Goal: Task Accomplishment & Management: Use online tool/utility

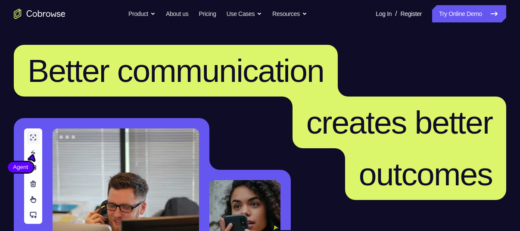
scroll to position [5, 0]
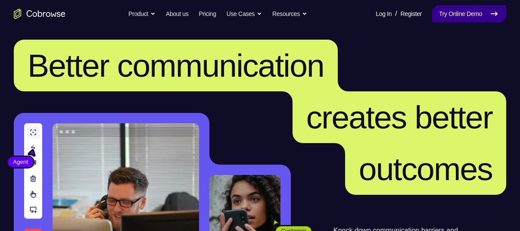
click at [439, 13] on link "Try Online Demo" at bounding box center [469, 13] width 74 height 17
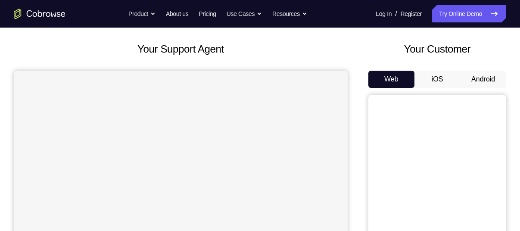
scroll to position [34, 0]
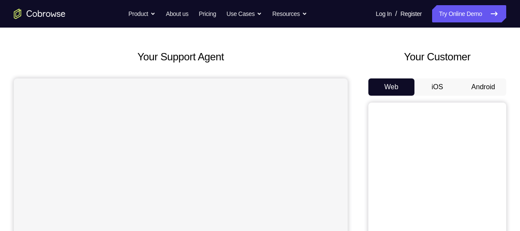
click at [476, 84] on button "Android" at bounding box center [483, 86] width 46 height 17
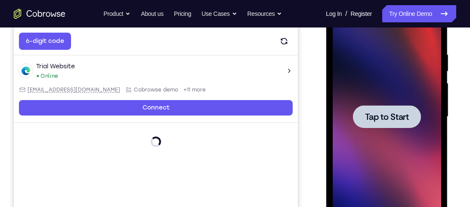
scroll to position [0, 0]
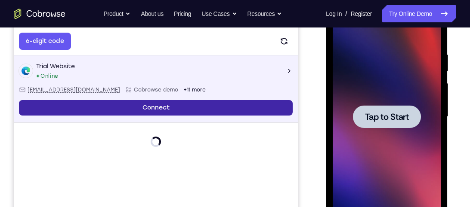
click at [160, 103] on link "Connect" at bounding box center [156, 107] width 274 height 15
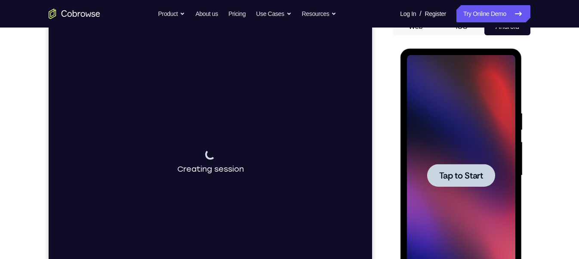
scroll to position [94, 0]
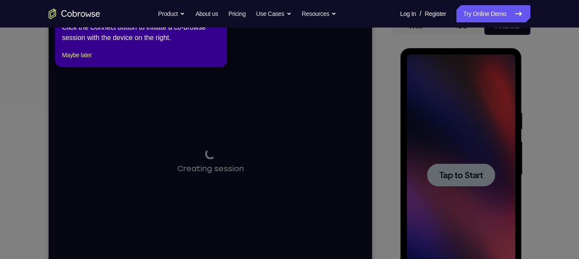
click at [474, 180] on icon at bounding box center [293, 129] width 587 height 259
click at [80, 60] on button "Maybe later" at bounding box center [77, 55] width 30 height 10
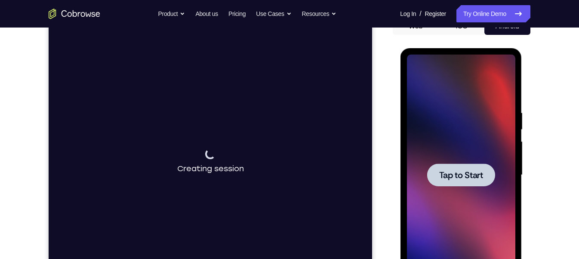
click at [281, 168] on div "Connecting to device Creating session" at bounding box center [211, 162] width 324 height 288
click at [468, 184] on div at bounding box center [461, 175] width 68 height 23
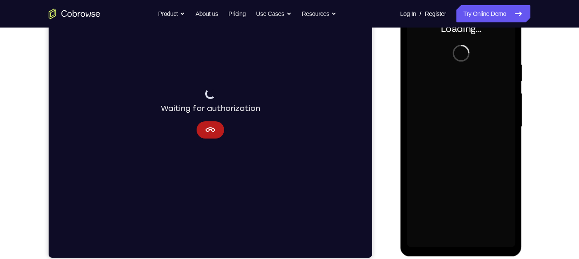
scroll to position [143, 0]
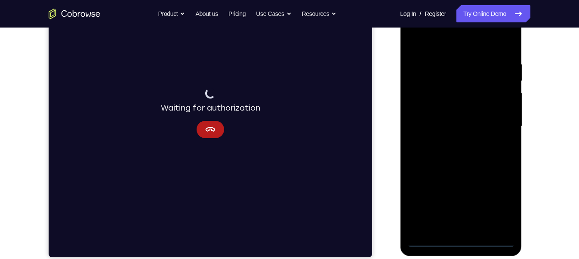
click at [206, 96] on div at bounding box center [210, 93] width 13 height 13
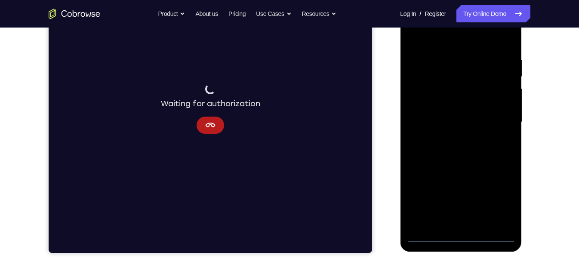
scroll to position [156, 0]
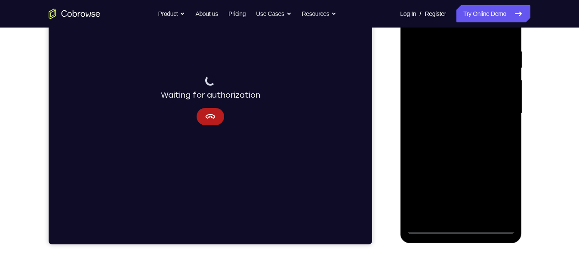
click at [465, 227] on div at bounding box center [461, 113] width 108 height 241
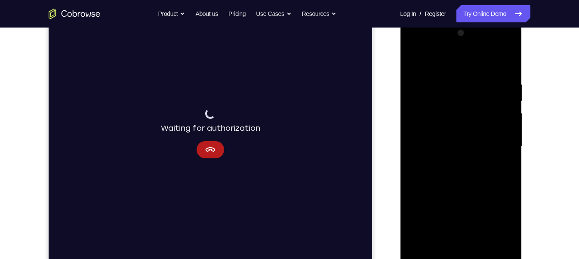
scroll to position [135, 0]
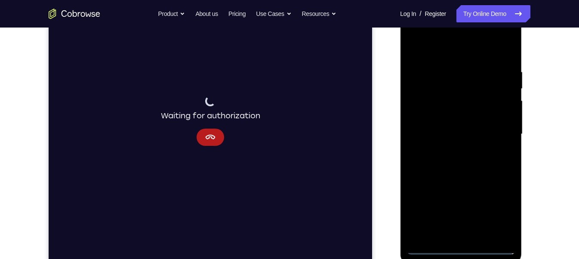
click at [456, 230] on div at bounding box center [461, 134] width 108 height 241
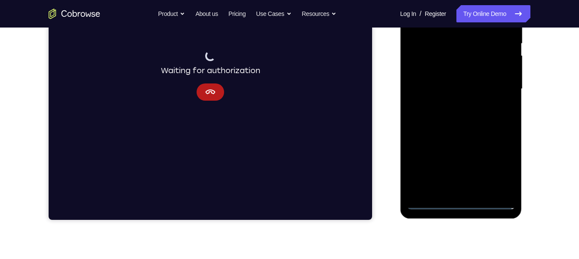
scroll to position [180, 0]
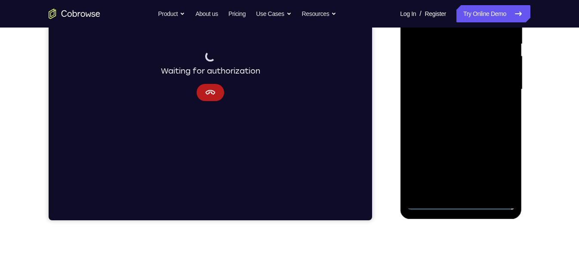
click at [498, 163] on div at bounding box center [461, 89] width 108 height 241
click at [210, 95] on icon "Cancel" at bounding box center [210, 92] width 10 height 10
click at [204, 90] on button "Cancel" at bounding box center [211, 92] width 28 height 17
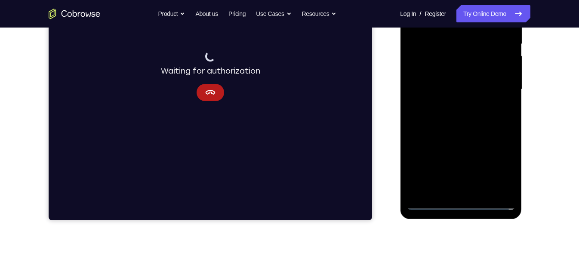
click at [501, 161] on div at bounding box center [461, 89] width 108 height 241
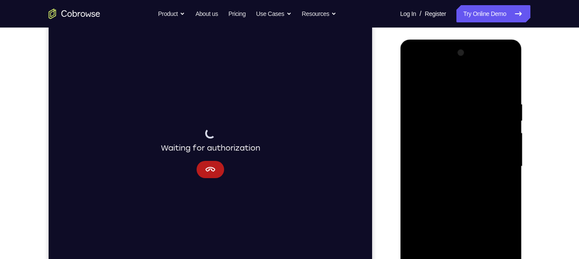
scroll to position [124, 0]
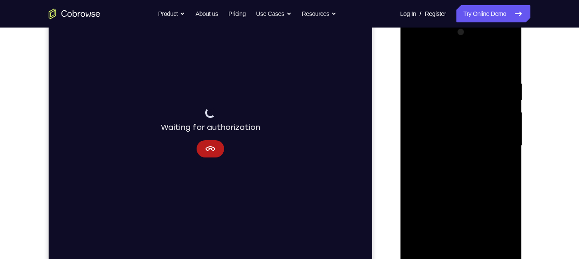
click at [501, 226] on div at bounding box center [461, 145] width 108 height 241
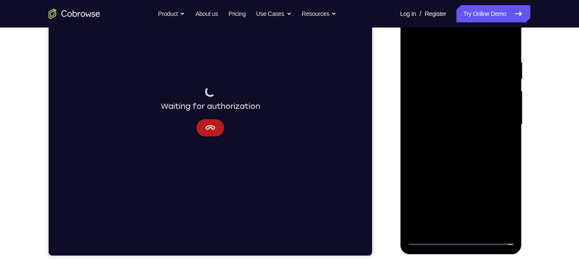
scroll to position [145, 0]
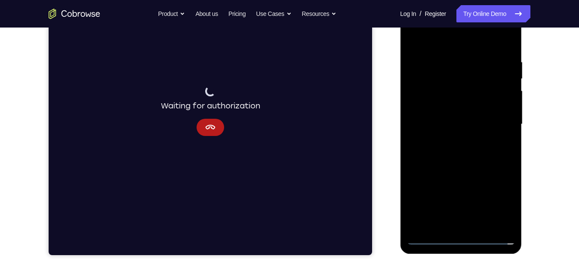
click at [519, 69] on div at bounding box center [461, 125] width 122 height 257
click at [501, 201] on div at bounding box center [461, 124] width 108 height 241
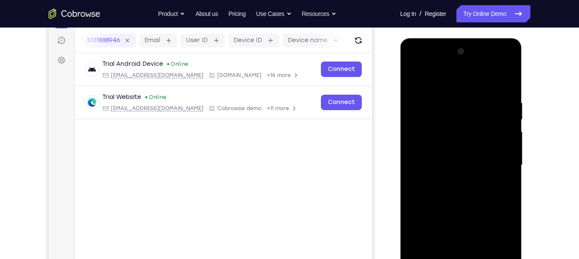
scroll to position [104, 0]
click at [434, 73] on div at bounding box center [461, 165] width 108 height 241
click at [453, 119] on div at bounding box center [461, 165] width 108 height 241
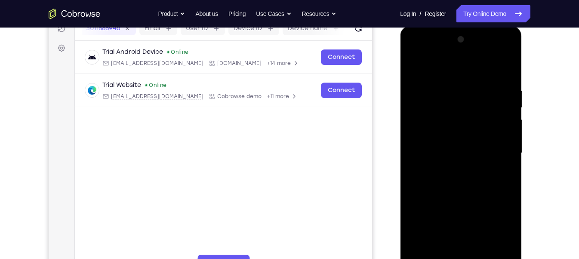
scroll to position [116, 0]
click at [435, 144] on div at bounding box center [461, 153] width 108 height 241
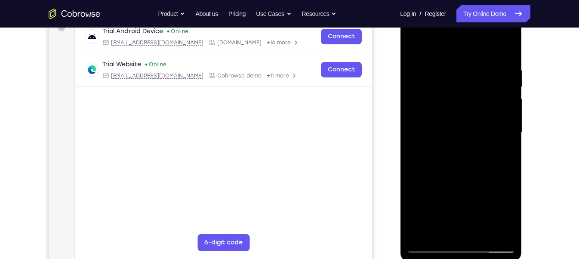
scroll to position [136, 0]
drag, startPoint x: 467, startPoint y: 181, endPoint x: 470, endPoint y: 99, distance: 81.9
click at [470, 99] on div at bounding box center [461, 132] width 108 height 241
drag, startPoint x: 490, startPoint y: 145, endPoint x: 487, endPoint y: 71, distance: 73.3
click at [487, 71] on div at bounding box center [461, 132] width 108 height 241
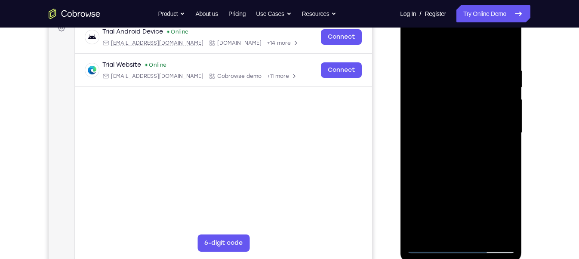
drag, startPoint x: 490, startPoint y: 153, endPoint x: 496, endPoint y: 49, distance: 104.3
click at [496, 49] on div at bounding box center [461, 132] width 108 height 241
drag, startPoint x: 485, startPoint y: 155, endPoint x: 483, endPoint y: 68, distance: 87.4
click at [483, 68] on div at bounding box center [461, 132] width 108 height 241
drag, startPoint x: 478, startPoint y: 122, endPoint x: 469, endPoint y: 42, distance: 80.1
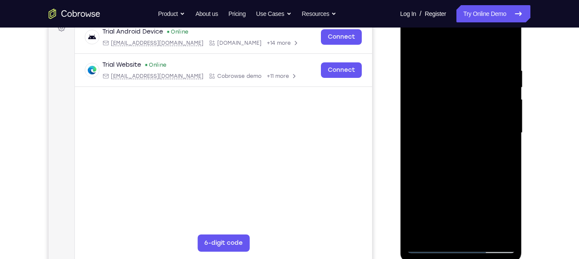
click at [469, 42] on div at bounding box center [461, 132] width 108 height 241
drag, startPoint x: 473, startPoint y: 132, endPoint x: 501, endPoint y: 283, distance: 153.6
click at [501, 230] on html "Online web based iOS Simulators and Android Emulators. Run iPhone, iPad, Mobile…" at bounding box center [461, 135] width 123 height 258
drag, startPoint x: 463, startPoint y: 96, endPoint x: 492, endPoint y: 277, distance: 183.1
click at [492, 230] on html "Online web based iOS Simulators and Android Emulators. Run iPhone, iPad, Mobile…" at bounding box center [461, 135] width 123 height 258
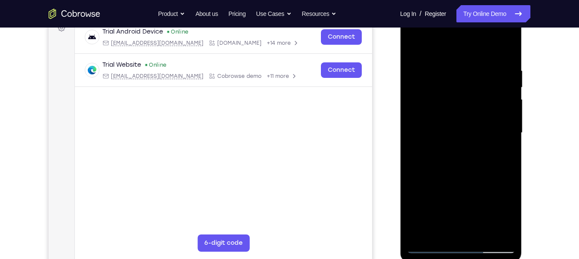
drag, startPoint x: 488, startPoint y: 76, endPoint x: 494, endPoint y: 182, distance: 106.1
click at [494, 182] on div at bounding box center [461, 132] width 108 height 241
drag, startPoint x: 490, startPoint y: 93, endPoint x: 492, endPoint y: 177, distance: 84.4
click at [492, 177] on div at bounding box center [461, 132] width 108 height 241
click at [461, 51] on div at bounding box center [461, 132] width 108 height 241
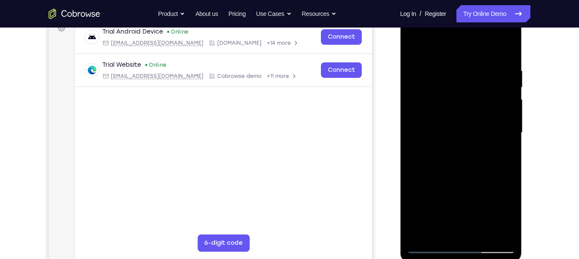
click at [461, 51] on div at bounding box center [461, 132] width 108 height 241
click at [471, 52] on div at bounding box center [461, 132] width 108 height 241
click at [479, 53] on div at bounding box center [461, 132] width 108 height 241
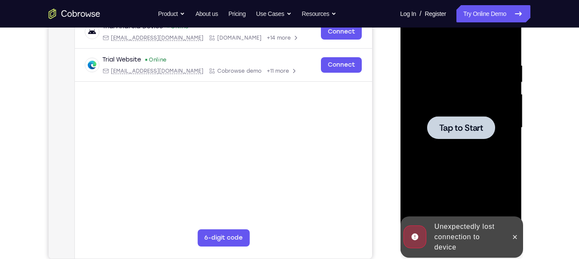
scroll to position [142, 0]
click at [468, 129] on span "Tap to Start" at bounding box center [461, 127] width 44 height 9
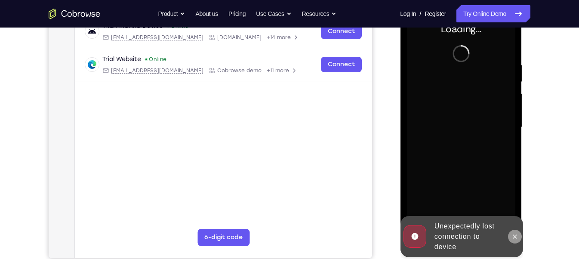
click at [510, 230] on button at bounding box center [515, 237] width 14 height 14
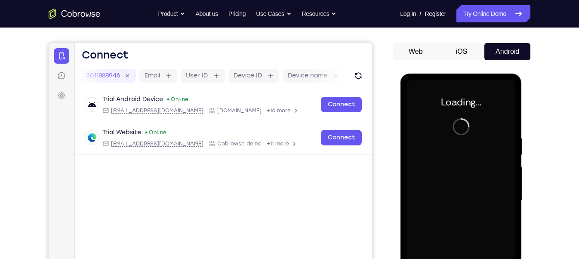
scroll to position [69, 0]
click at [62, 77] on icon at bounding box center [61, 75] width 9 height 9
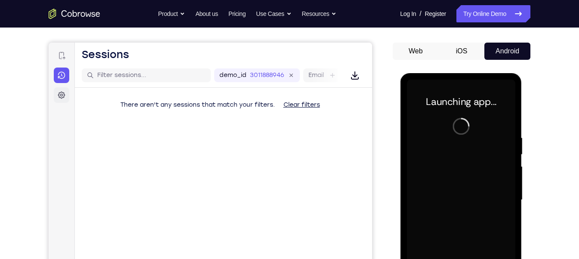
click at [59, 91] on icon at bounding box center [61, 95] width 9 height 9
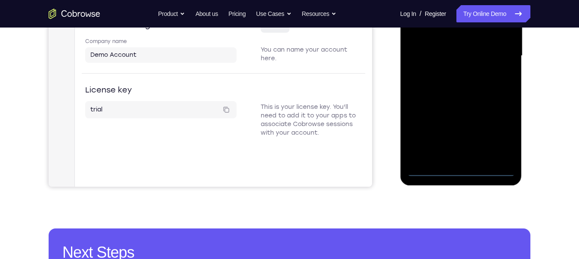
scroll to position [193, 0]
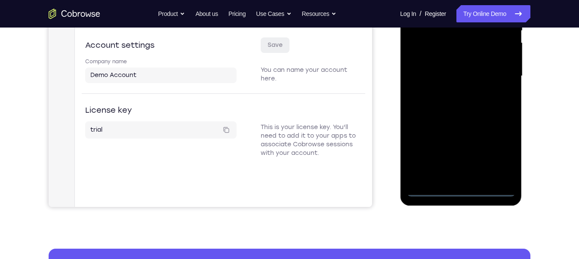
click at [463, 189] on div at bounding box center [461, 76] width 108 height 241
click at [502, 159] on div at bounding box center [461, 76] width 108 height 241
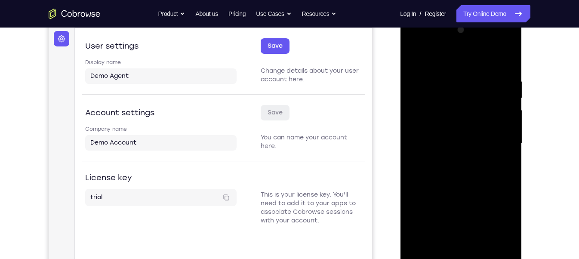
scroll to position [127, 0]
click at [474, 61] on div at bounding box center [461, 142] width 108 height 241
click at [451, 96] on div at bounding box center [461, 142] width 108 height 241
click at [431, 122] on div at bounding box center [461, 142] width 108 height 241
click at [469, 62] on div at bounding box center [461, 142] width 108 height 241
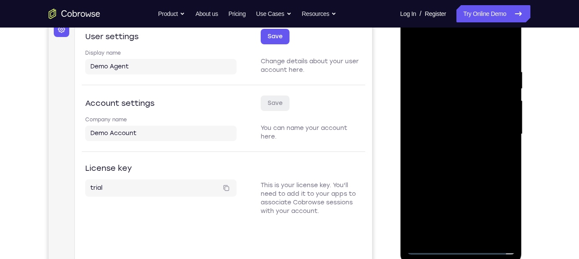
scroll to position [120, 0]
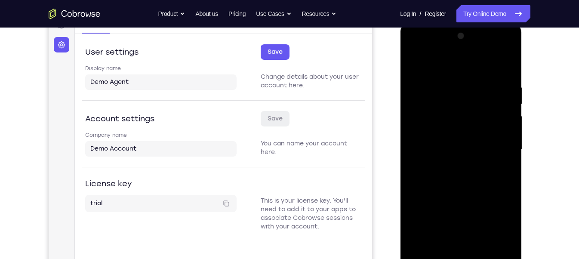
drag, startPoint x: 475, startPoint y: 111, endPoint x: 474, endPoint y: 56, distance: 55.5
click at [474, 56] on div at bounding box center [461, 149] width 108 height 241
drag, startPoint x: 493, startPoint y: 194, endPoint x: 484, endPoint y: 105, distance: 90.0
click at [484, 105] on div at bounding box center [461, 149] width 108 height 241
drag, startPoint x: 487, startPoint y: 158, endPoint x: 489, endPoint y: 67, distance: 91.3
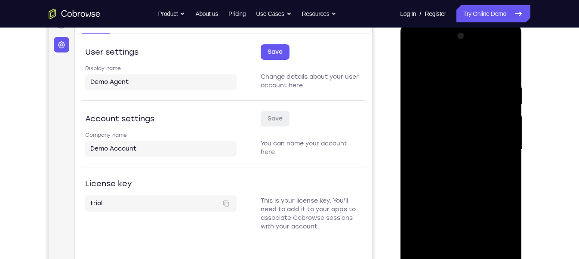
click at [489, 67] on div at bounding box center [461, 149] width 108 height 241
drag, startPoint x: 484, startPoint y: 176, endPoint x: 480, endPoint y: 91, distance: 85.3
click at [480, 91] on div at bounding box center [461, 149] width 108 height 241
drag, startPoint x: 472, startPoint y: 149, endPoint x: 476, endPoint y: 62, distance: 87.4
click at [476, 62] on div at bounding box center [461, 149] width 108 height 241
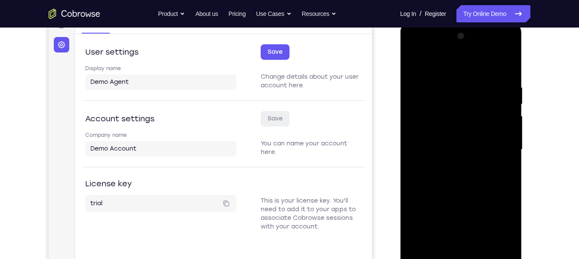
drag, startPoint x: 472, startPoint y: 122, endPoint x: 472, endPoint y: 63, distance: 59.4
click at [472, 63] on div at bounding box center [461, 149] width 108 height 241
drag, startPoint x: 484, startPoint y: 169, endPoint x: 486, endPoint y: 89, distance: 80.5
click at [486, 89] on div at bounding box center [461, 149] width 108 height 241
drag, startPoint x: 472, startPoint y: 185, endPoint x: 471, endPoint y: 85, distance: 99.9
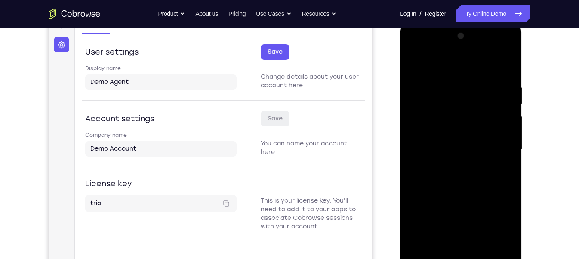
click at [471, 85] on div at bounding box center [461, 149] width 108 height 241
click at [451, 46] on div at bounding box center [461, 149] width 108 height 241
click at [451, 51] on div at bounding box center [461, 149] width 108 height 241
click at [458, 51] on div at bounding box center [461, 149] width 108 height 241
click at [464, 50] on div at bounding box center [461, 149] width 108 height 241
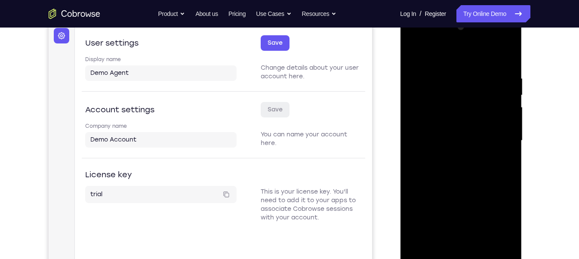
scroll to position [129, 0]
click at [439, 120] on div at bounding box center [461, 140] width 108 height 241
click at [465, 209] on div at bounding box center [461, 140] width 108 height 241
click at [480, 50] on div at bounding box center [461, 140] width 108 height 241
click at [428, 75] on div at bounding box center [461, 140] width 108 height 241
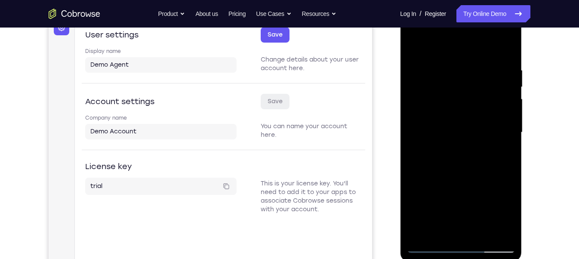
scroll to position [138, 0]
drag, startPoint x: 474, startPoint y: 124, endPoint x: 474, endPoint y: 85, distance: 38.7
click at [474, 85] on div at bounding box center [461, 131] width 108 height 241
drag, startPoint x: 476, startPoint y: 132, endPoint x: 442, endPoint y: 55, distance: 83.9
click at [442, 55] on div at bounding box center [461, 131] width 108 height 241
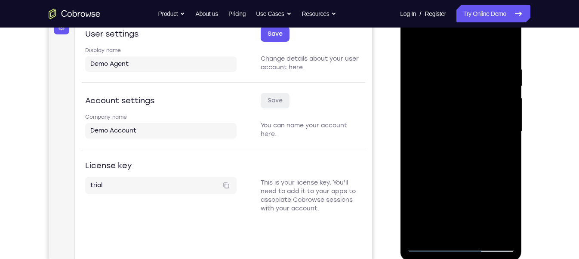
drag, startPoint x: 478, startPoint y: 123, endPoint x: 456, endPoint y: 91, distance: 38.7
click at [456, 91] on div at bounding box center [461, 131] width 108 height 241
drag, startPoint x: 465, startPoint y: 145, endPoint x: 456, endPoint y: 80, distance: 65.7
click at [456, 80] on div at bounding box center [461, 131] width 108 height 241
drag, startPoint x: 461, startPoint y: 142, endPoint x: 450, endPoint y: 107, distance: 36.8
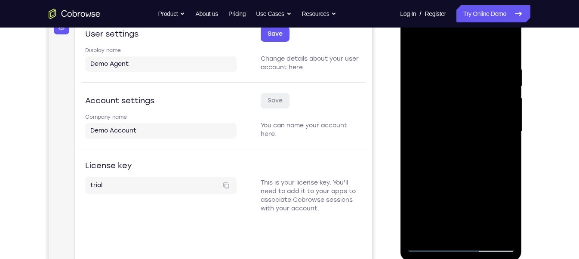
click at [450, 107] on div at bounding box center [461, 131] width 108 height 241
click at [476, 122] on div at bounding box center [461, 131] width 108 height 241
click at [463, 176] on div at bounding box center [461, 131] width 108 height 241
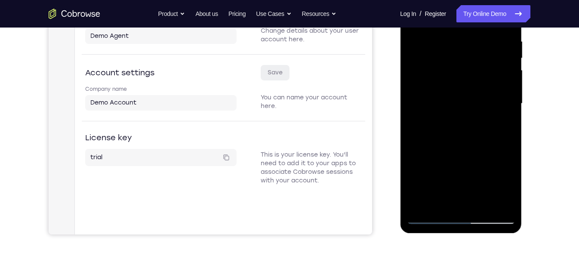
scroll to position [136, 0]
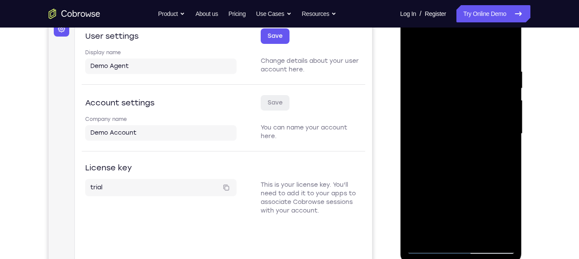
drag, startPoint x: 541, startPoint y: 126, endPoint x: 546, endPoint y: 152, distance: 26.2
click at [519, 152] on div "Your Support Agent Your Customer Web iOS Android Next Steps We’d be happy to gi…" at bounding box center [289, 176] width 551 height 568
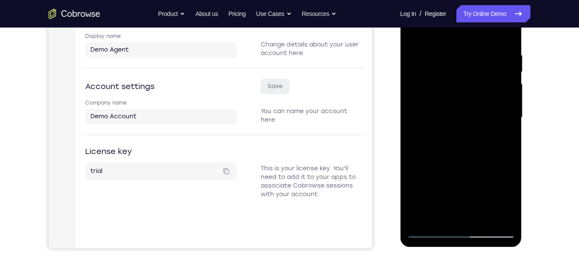
scroll to position [151, 0]
click at [461, 154] on div at bounding box center [461, 118] width 108 height 241
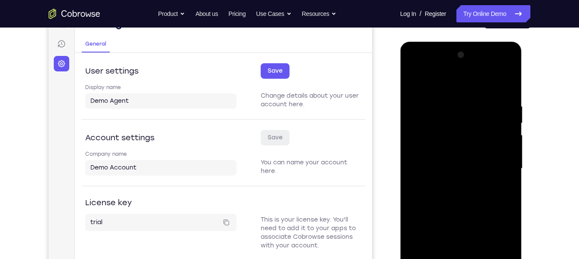
scroll to position [99, 0]
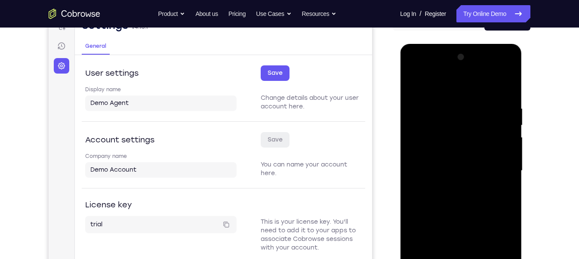
click at [460, 122] on div at bounding box center [461, 170] width 108 height 241
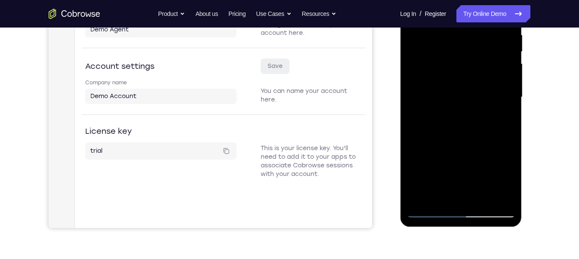
scroll to position [239, 0]
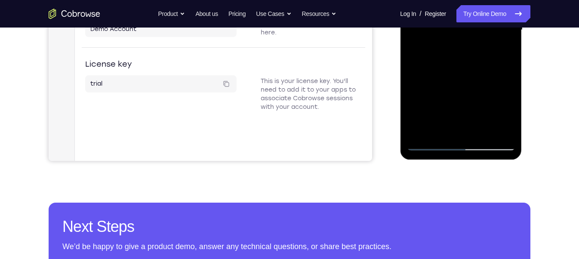
click at [467, 139] on div at bounding box center [461, 30] width 108 height 241
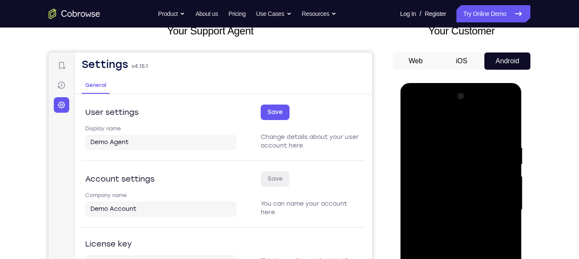
click at [463, 62] on button "iOS" at bounding box center [462, 61] width 46 height 17
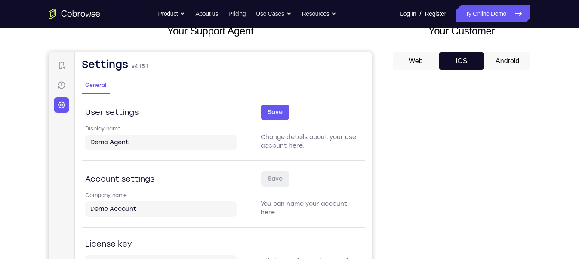
click at [408, 59] on button "Web" at bounding box center [416, 61] width 46 height 17
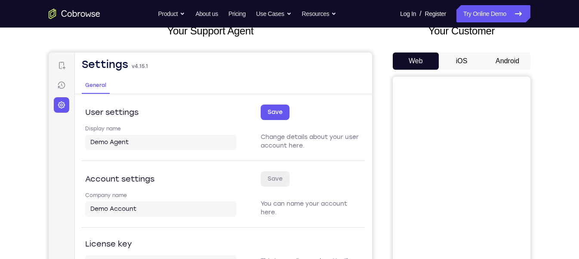
click at [494, 60] on button "Android" at bounding box center [508, 61] width 46 height 17
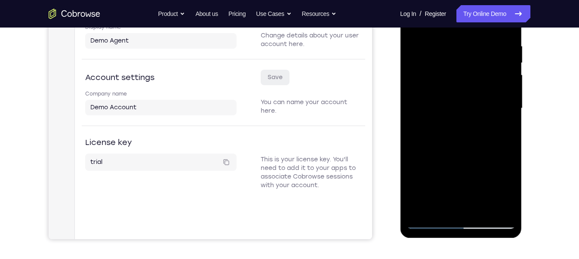
scroll to position [161, 0]
click at [459, 192] on div at bounding box center [461, 108] width 108 height 241
click at [459, 218] on div at bounding box center [461, 108] width 108 height 241
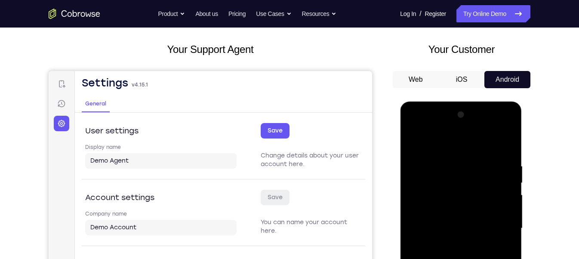
scroll to position [41, 0]
click at [272, 128] on button "Save" at bounding box center [275, 130] width 29 height 15
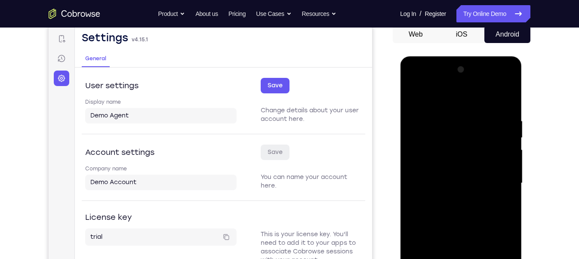
scroll to position [87, 0]
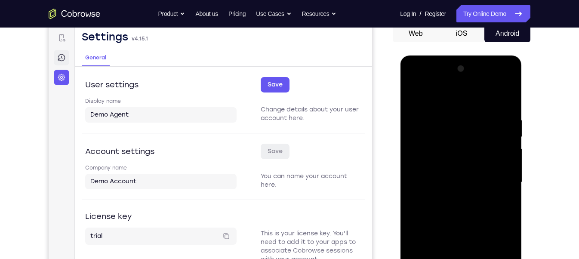
click at [61, 58] on icon at bounding box center [61, 57] width 9 height 9
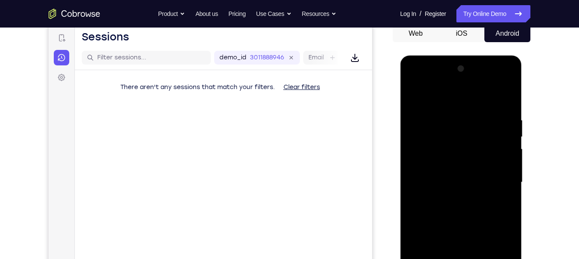
click at [499, 38] on button "Android" at bounding box center [508, 33] width 46 height 17
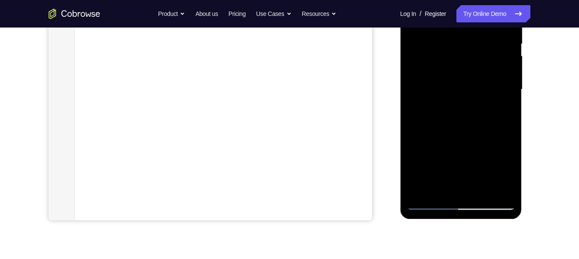
click at [460, 192] on div at bounding box center [461, 89] width 108 height 241
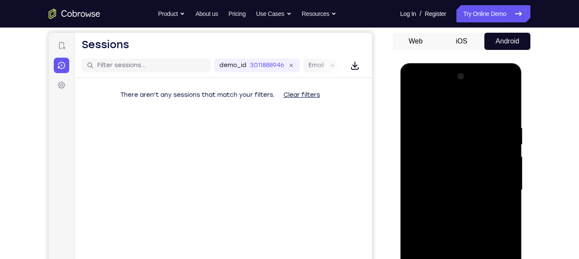
click at [464, 40] on button "iOS" at bounding box center [462, 41] width 46 height 17
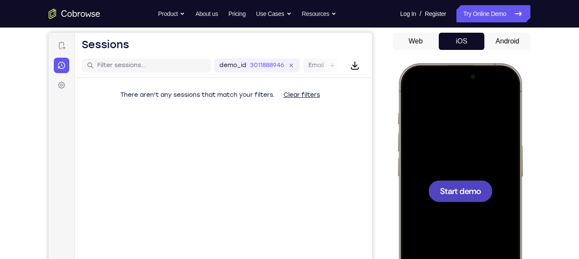
click at [464, 191] on span "Start demo" at bounding box center [460, 191] width 41 height 8
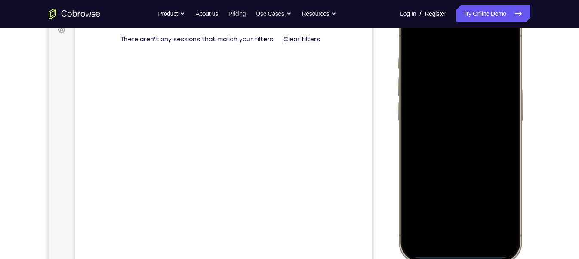
scroll to position [136, 0]
drag, startPoint x: 456, startPoint y: 254, endPoint x: 473, endPoint y: 134, distance: 120.8
click at [473, 134] on div at bounding box center [460, 135] width 113 height 246
drag, startPoint x: 467, startPoint y: 251, endPoint x: 475, endPoint y: 124, distance: 126.8
click at [475, 124] on div at bounding box center [460, 135] width 113 height 246
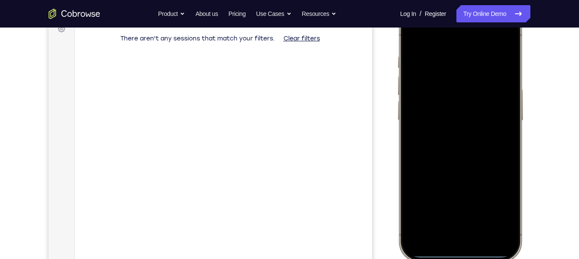
drag, startPoint x: 471, startPoint y: 254, endPoint x: 464, endPoint y: 68, distance: 186.1
click at [464, 68] on div at bounding box center [460, 135] width 113 height 246
drag, startPoint x: 490, startPoint y: 189, endPoint x: 502, endPoint y: -49, distance: 237.9
click at [502, 7] on html "Online web based iOS Simulators and Android Emulators. Run iPhone, iPad, Mobile…" at bounding box center [461, 136] width 129 height 258
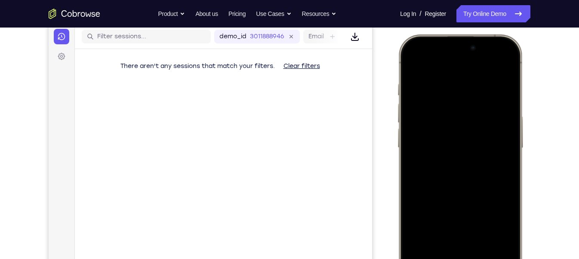
scroll to position [106, 0]
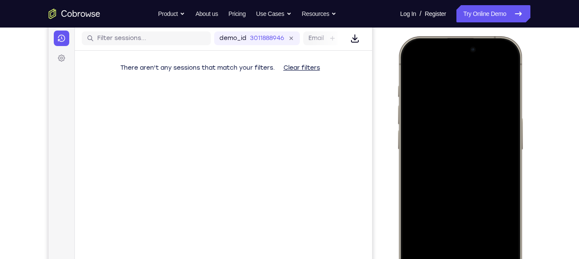
click at [486, 64] on div at bounding box center [460, 164] width 113 height 246
drag, startPoint x: 468, startPoint y: 62, endPoint x: 465, endPoint y: 284, distance: 221.7
click at [465, 230] on div at bounding box center [460, 164] width 113 height 246
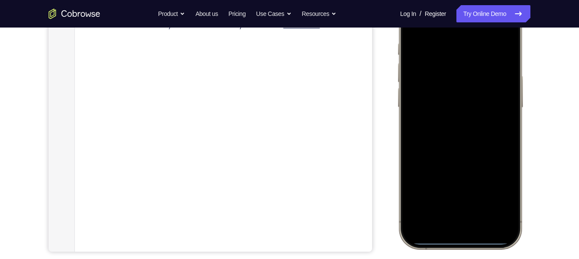
scroll to position [150, 0]
drag, startPoint x: 473, startPoint y: 241, endPoint x: 445, endPoint y: 54, distance: 188.4
click at [445, 54] on div at bounding box center [460, 120] width 113 height 246
drag, startPoint x: 476, startPoint y: 241, endPoint x: 467, endPoint y: 61, distance: 179.8
click at [467, 61] on div at bounding box center [460, 120] width 113 height 246
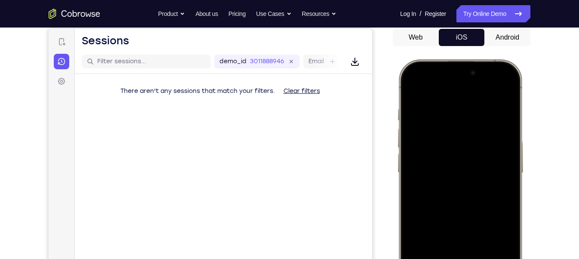
scroll to position [81, 0]
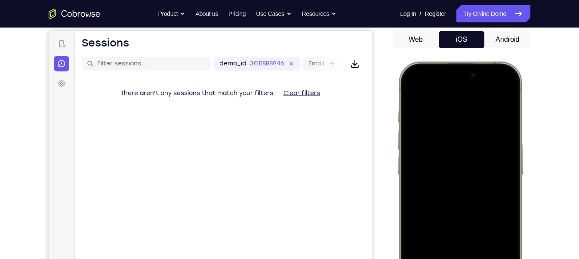
drag, startPoint x: 495, startPoint y: 71, endPoint x: 501, endPoint y: 276, distance: 205.4
click at [501, 230] on div at bounding box center [460, 189] width 113 height 246
drag, startPoint x: 466, startPoint y: 171, endPoint x: 465, endPoint y: 138, distance: 33.6
click at [465, 138] on div at bounding box center [460, 189] width 113 height 246
click at [519, 186] on div "Your Support Agent Your Customer Web iOS Android Next Steps We’d be happy to gi…" at bounding box center [289, 231] width 551 height 568
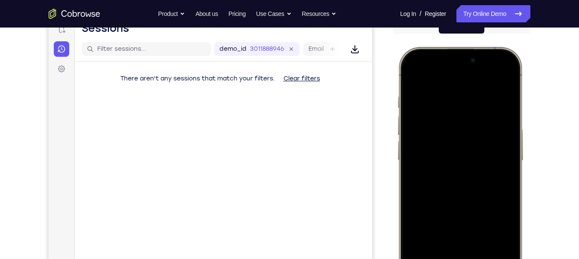
scroll to position [156, 0]
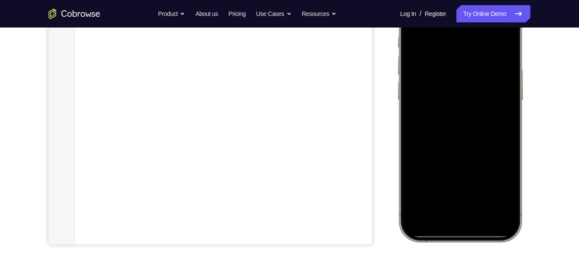
click at [480, 230] on div at bounding box center [460, 114] width 113 height 246
click at [476, 230] on div at bounding box center [460, 114] width 113 height 246
click at [475, 230] on div at bounding box center [460, 114] width 113 height 246
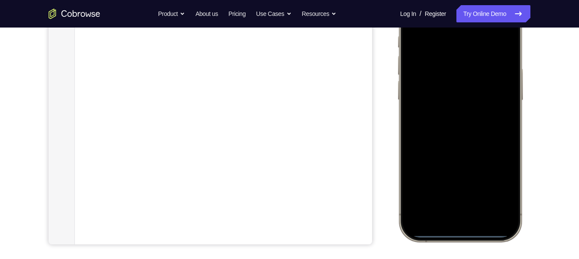
drag, startPoint x: 475, startPoint y: 234, endPoint x: 474, endPoint y: 174, distance: 59.8
click at [474, 174] on div at bounding box center [460, 114] width 113 height 246
drag, startPoint x: 471, startPoint y: 235, endPoint x: 467, endPoint y: 123, distance: 112.4
click at [467, 123] on div at bounding box center [460, 114] width 113 height 246
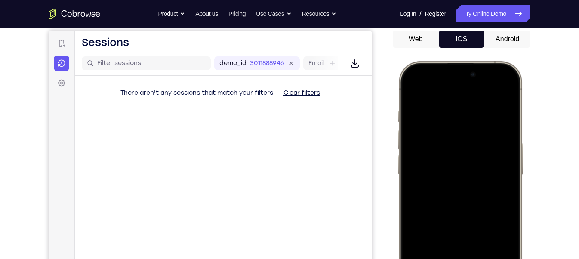
scroll to position [63, 0]
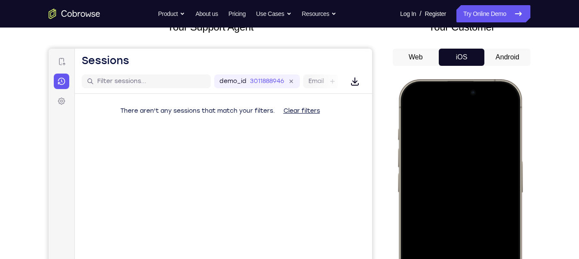
click at [508, 104] on div at bounding box center [460, 207] width 113 height 246
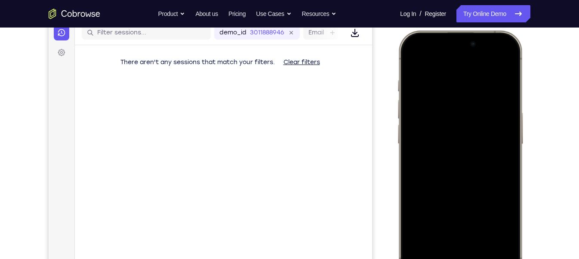
scroll to position [112, 0]
click at [510, 65] on div at bounding box center [460, 158] width 113 height 246
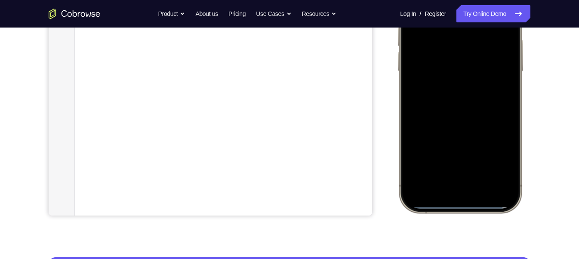
scroll to position [188, 0]
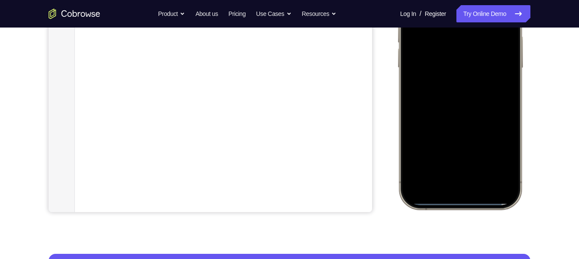
click at [449, 201] on div at bounding box center [460, 82] width 113 height 246
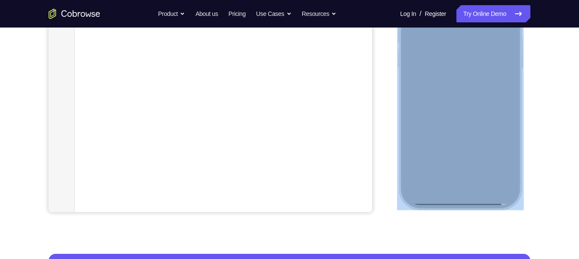
drag, startPoint x: 450, startPoint y: 205, endPoint x: 455, endPoint y: 126, distance: 78.9
click at [455, 126] on div at bounding box center [460, 82] width 127 height 256
click at [519, 127] on div at bounding box center [461, 83] width 129 height 258
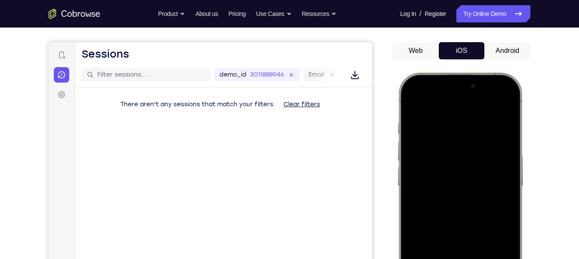
scroll to position [70, 0]
click at [512, 48] on button "Android" at bounding box center [508, 50] width 46 height 17
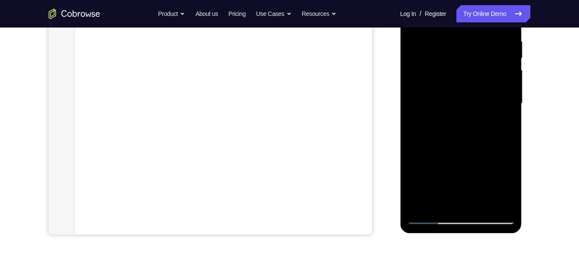
scroll to position [165, 0]
click at [462, 208] on div at bounding box center [461, 104] width 108 height 241
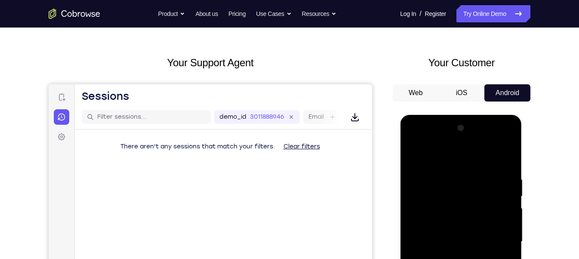
scroll to position [26, 0]
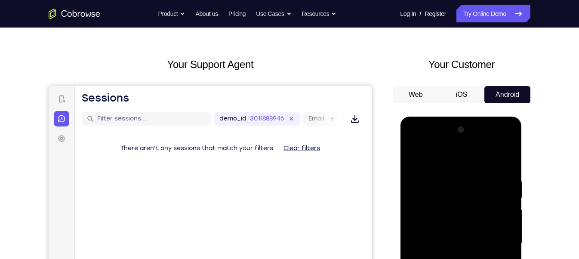
click at [428, 93] on button "Web" at bounding box center [416, 94] width 46 height 17
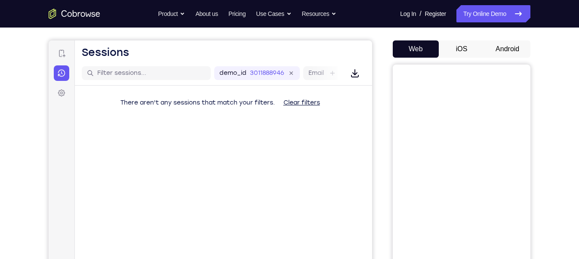
scroll to position [70, 0]
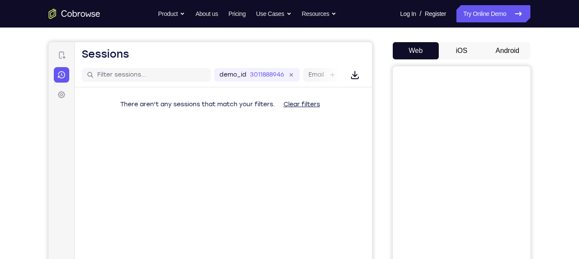
click at [296, 103] on button "Clear filters" at bounding box center [302, 104] width 50 height 17
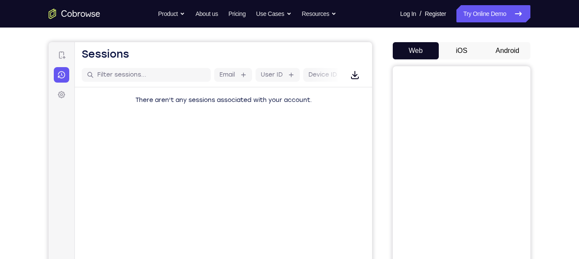
click at [496, 56] on button "Android" at bounding box center [508, 50] width 46 height 17
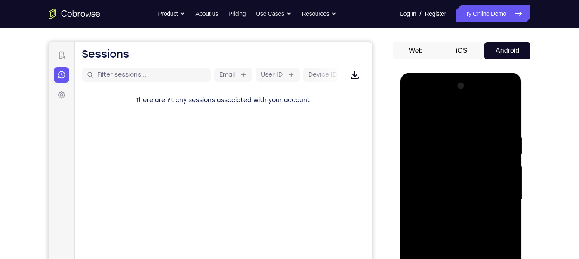
click at [494, 57] on button "Android" at bounding box center [508, 50] width 46 height 17
click at [476, 54] on button "iOS" at bounding box center [462, 50] width 46 height 17
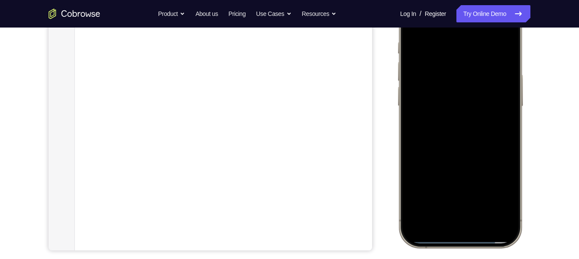
scroll to position [179, 0]
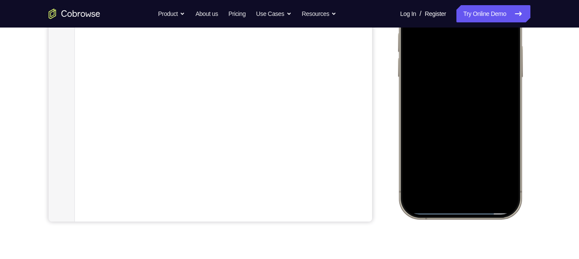
click at [476, 210] on div at bounding box center [460, 92] width 113 height 246
drag, startPoint x: 476, startPoint y: 210, endPoint x: 468, endPoint y: 119, distance: 91.7
click at [468, 119] on div at bounding box center [460, 92] width 113 height 246
drag, startPoint x: 461, startPoint y: 210, endPoint x: 483, endPoint y: 77, distance: 134.7
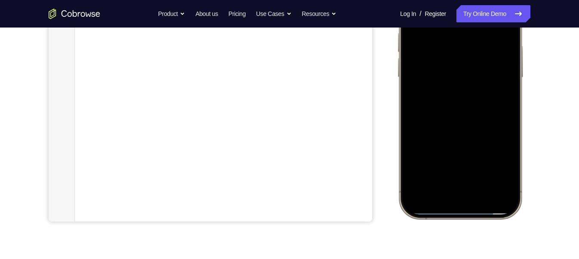
click at [483, 77] on div at bounding box center [460, 92] width 113 height 246
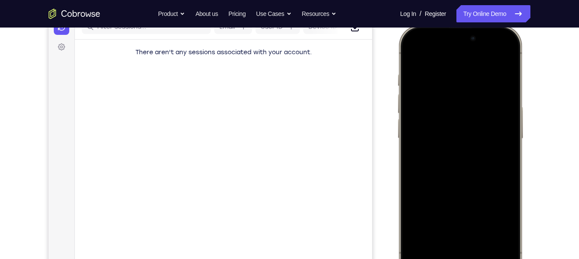
scroll to position [117, 0]
click at [411, 58] on div at bounding box center [460, 154] width 113 height 246
drag, startPoint x: 458, startPoint y: 52, endPoint x: 435, endPoint y: 272, distance: 221.1
click at [435, 230] on div at bounding box center [460, 154] width 113 height 246
drag, startPoint x: 495, startPoint y: 36, endPoint x: 492, endPoint y: 124, distance: 87.4
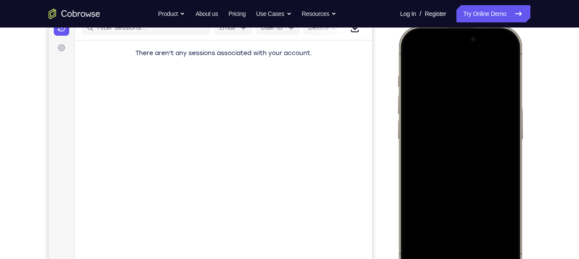
click at [492, 124] on div at bounding box center [460, 154] width 113 height 246
drag, startPoint x: 508, startPoint y: 90, endPoint x: 506, endPoint y: 215, distance: 124.4
click at [506, 215] on div at bounding box center [460, 154] width 113 height 246
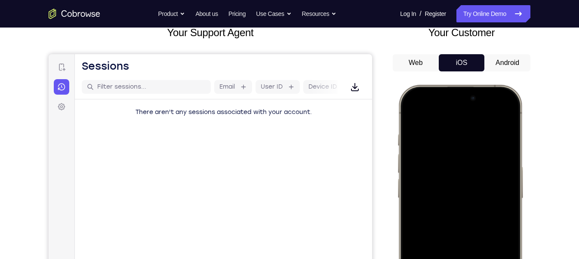
scroll to position [48, 0]
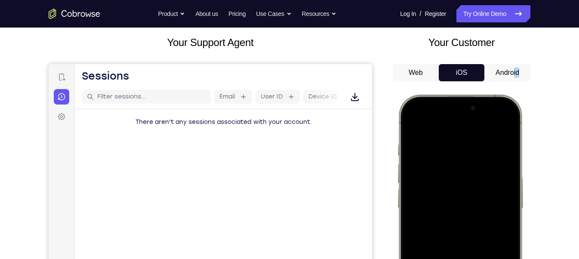
drag, startPoint x: 518, startPoint y: 84, endPoint x: 513, endPoint y: 76, distance: 9.7
click at [513, 76] on div "Web iOS Android" at bounding box center [462, 208] width 138 height 289
click at [513, 76] on button "Android" at bounding box center [508, 72] width 46 height 17
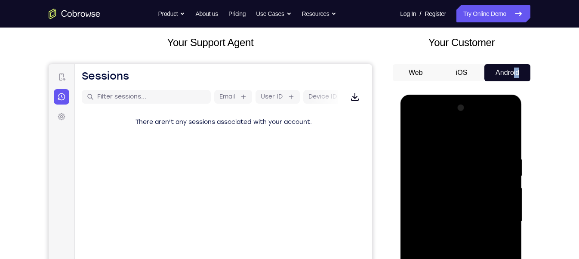
click at [513, 76] on button "Android" at bounding box center [508, 72] width 46 height 17
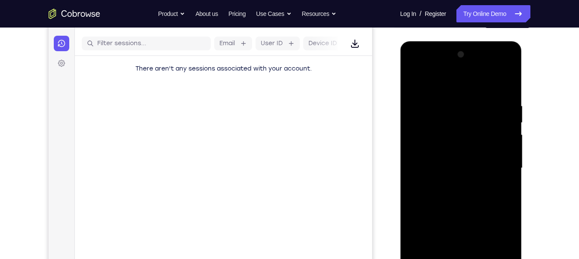
scroll to position [212, 0]
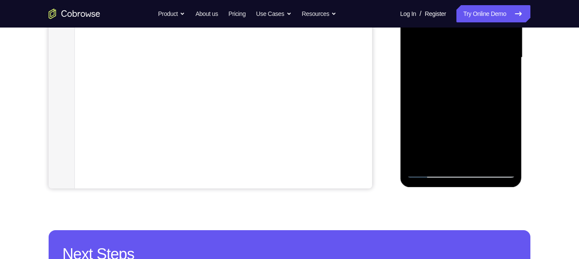
click at [455, 177] on div at bounding box center [461, 57] width 108 height 241
click at [464, 172] on div at bounding box center [461, 57] width 108 height 241
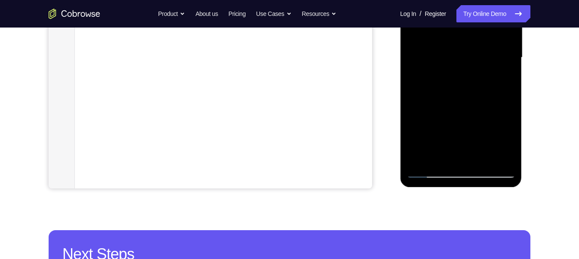
click at [464, 172] on div at bounding box center [461, 57] width 108 height 241
drag, startPoint x: 464, startPoint y: 172, endPoint x: 240, endPoint y: 71, distance: 246.0
click at [400, 71] on html "Online web based iOS Simulators and Android Emulators. Run iPhone, iPad, Mobile…" at bounding box center [461, 60] width 123 height 258
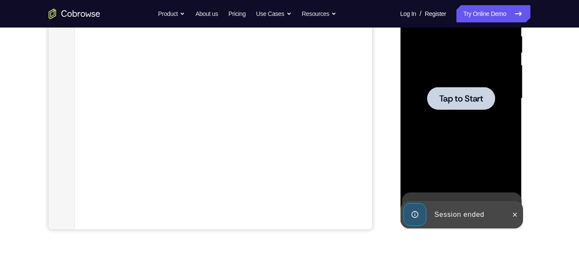
click at [452, 96] on span "Tap to Start" at bounding box center [461, 98] width 44 height 9
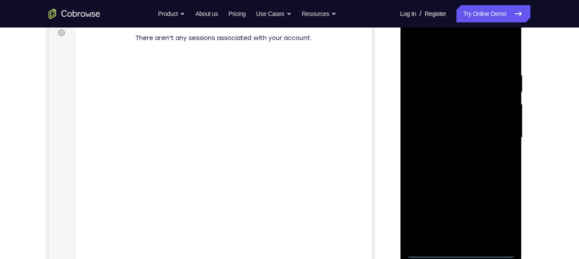
scroll to position [134, 0]
click at [466, 230] on div at bounding box center [461, 135] width 108 height 241
click at [495, 220] on div at bounding box center [461, 135] width 108 height 241
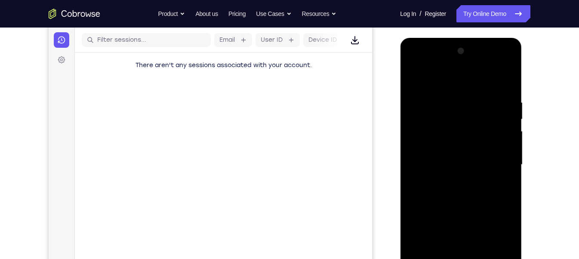
click at [457, 74] on div at bounding box center [461, 164] width 108 height 241
click at [464, 118] on div at bounding box center [461, 164] width 108 height 241
click at [452, 143] on div at bounding box center [461, 164] width 108 height 241
click at [460, 230] on div at bounding box center [461, 164] width 108 height 241
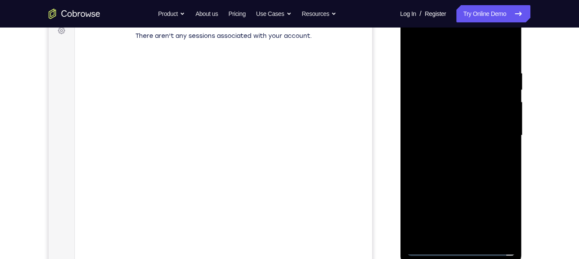
scroll to position [134, 0]
click at [483, 49] on div at bounding box center [461, 135] width 108 height 241
drag, startPoint x: 474, startPoint y: 102, endPoint x: 467, endPoint y: 50, distance: 53.0
click at [467, 50] on div at bounding box center [461, 135] width 108 height 241
drag, startPoint x: 466, startPoint y: 135, endPoint x: 457, endPoint y: 83, distance: 52.9
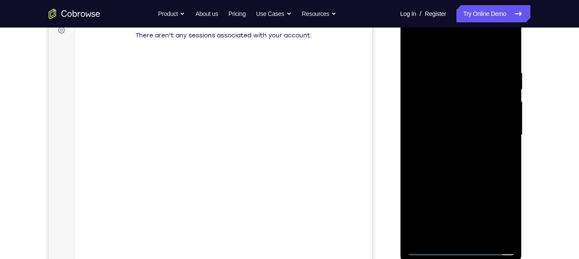
click at [457, 83] on div at bounding box center [461, 135] width 108 height 241
drag, startPoint x: 467, startPoint y: 190, endPoint x: 463, endPoint y: 118, distance: 71.6
click at [463, 118] on div at bounding box center [461, 135] width 108 height 241
click at [479, 199] on div at bounding box center [461, 135] width 108 height 241
click at [475, 193] on div at bounding box center [461, 135] width 108 height 241
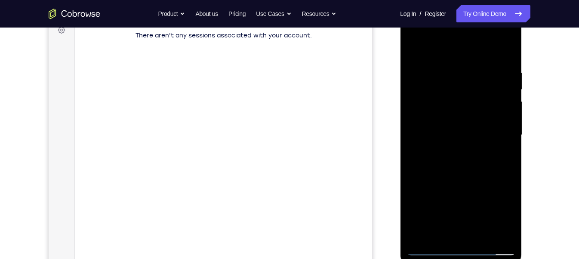
click at [502, 205] on div at bounding box center [461, 135] width 108 height 241
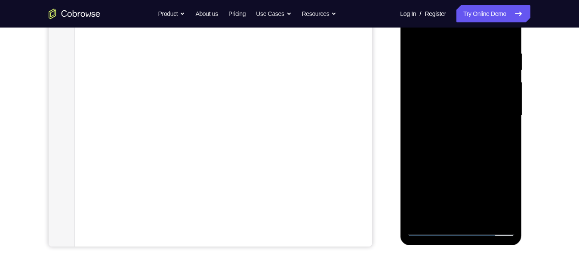
scroll to position [155, 0]
click at [497, 183] on div at bounding box center [461, 114] width 108 height 241
click at [495, 180] on div at bounding box center [461, 114] width 108 height 241
click at [410, 189] on div at bounding box center [461, 114] width 108 height 241
click at [433, 156] on div at bounding box center [461, 114] width 108 height 241
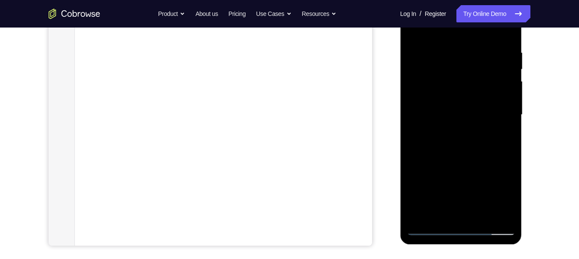
click at [433, 156] on div at bounding box center [461, 114] width 108 height 241
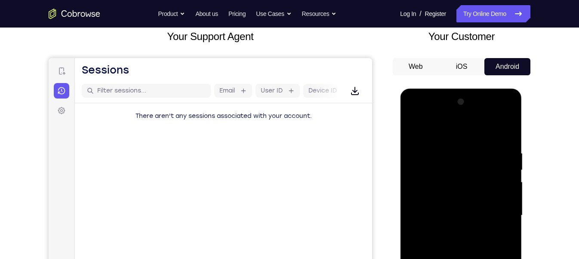
scroll to position [161, 0]
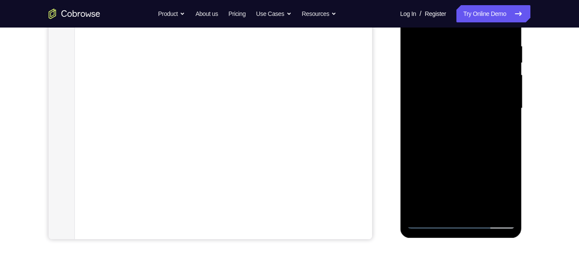
click at [484, 136] on div at bounding box center [461, 108] width 108 height 241
click at [472, 178] on div at bounding box center [461, 108] width 108 height 241
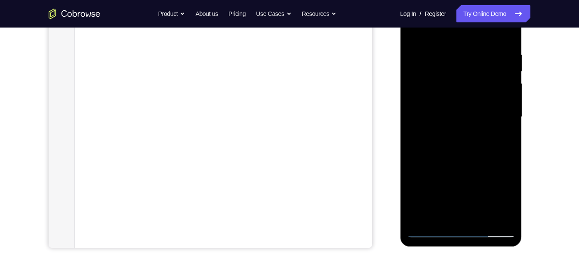
click at [422, 222] on div at bounding box center [461, 117] width 108 height 241
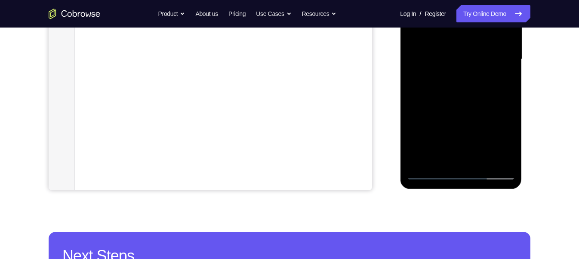
scroll to position [165, 0]
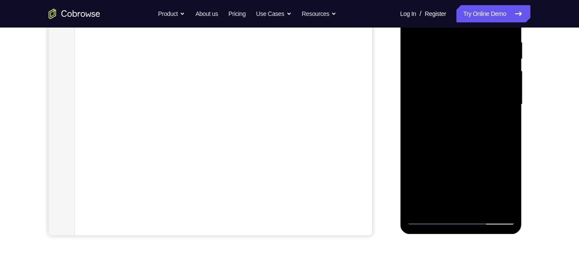
drag, startPoint x: 496, startPoint y: 112, endPoint x: 495, endPoint y: 13, distance: 99.4
click at [495, 13] on div at bounding box center [461, 104] width 108 height 241
drag, startPoint x: 494, startPoint y: 140, endPoint x: 483, endPoint y: 46, distance: 94.4
click at [483, 46] on div at bounding box center [461, 104] width 108 height 241
drag, startPoint x: 485, startPoint y: 133, endPoint x: 479, endPoint y: 77, distance: 56.7
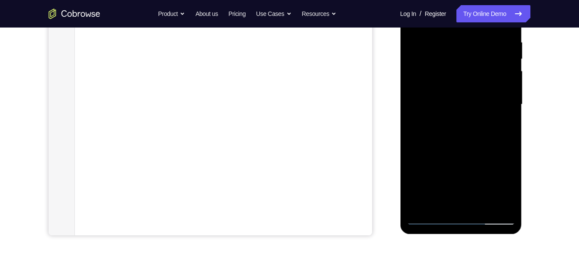
click at [479, 77] on div at bounding box center [461, 104] width 108 height 241
drag, startPoint x: 483, startPoint y: 134, endPoint x: 470, endPoint y: 64, distance: 71.7
click at [470, 64] on div at bounding box center [461, 104] width 108 height 241
click at [439, 136] on div at bounding box center [461, 104] width 108 height 241
click at [458, 157] on div at bounding box center [461, 104] width 108 height 241
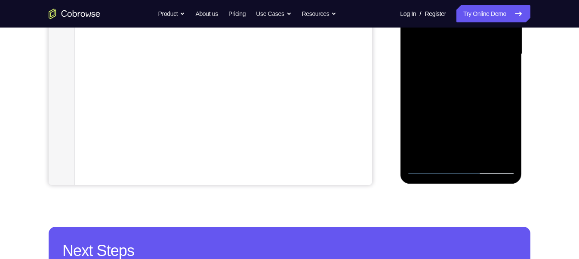
scroll to position [215, 0]
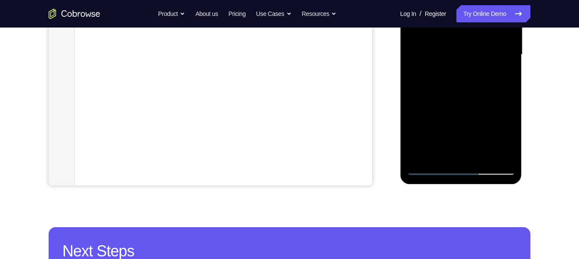
click at [501, 127] on div at bounding box center [461, 54] width 108 height 241
click at [434, 166] on div at bounding box center [461, 54] width 108 height 241
click at [496, 131] on div at bounding box center [461, 54] width 108 height 241
click at [446, 96] on div at bounding box center [461, 54] width 108 height 241
click at [427, 132] on div at bounding box center [461, 54] width 108 height 241
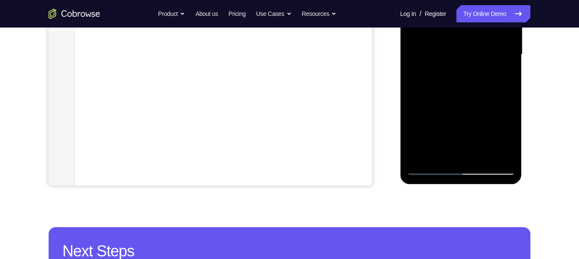
click at [495, 102] on div at bounding box center [461, 54] width 108 height 241
click at [486, 129] on div at bounding box center [461, 54] width 108 height 241
click at [494, 135] on div at bounding box center [461, 54] width 108 height 241
drag, startPoint x: 492, startPoint y: 122, endPoint x: 483, endPoint y: 85, distance: 38.1
click at [483, 85] on div at bounding box center [461, 54] width 108 height 241
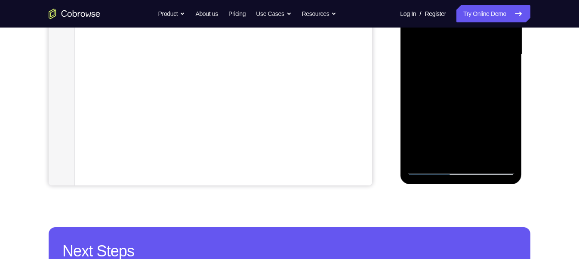
drag, startPoint x: 499, startPoint y: 114, endPoint x: 488, endPoint y: 53, distance: 62.6
click at [488, 53] on div at bounding box center [461, 54] width 108 height 241
drag, startPoint x: 488, startPoint y: 117, endPoint x: 467, endPoint y: 44, distance: 75.5
click at [467, 44] on div at bounding box center [461, 54] width 108 height 241
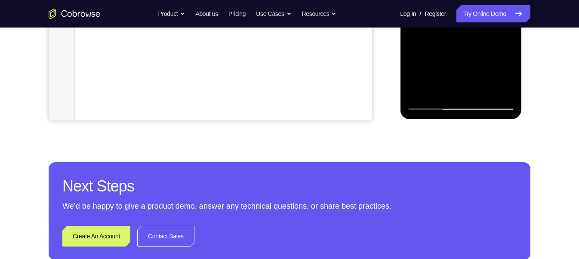
scroll to position [174, 0]
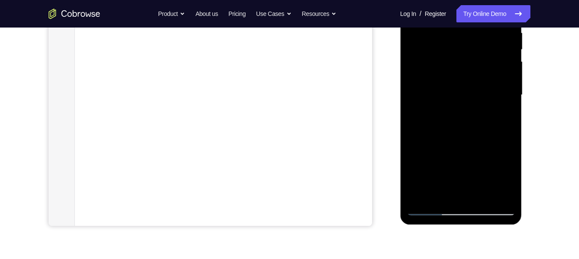
drag, startPoint x: 480, startPoint y: 127, endPoint x: 472, endPoint y: 34, distance: 92.9
click at [472, 34] on div at bounding box center [461, 95] width 108 height 241
drag, startPoint x: 491, startPoint y: 130, endPoint x: 490, endPoint y: 27, distance: 102.9
click at [490, 27] on div at bounding box center [461, 95] width 108 height 241
click at [495, 126] on div at bounding box center [461, 95] width 108 height 241
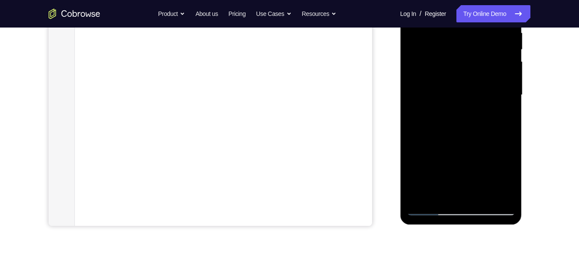
click at [426, 207] on div at bounding box center [461, 95] width 108 height 241
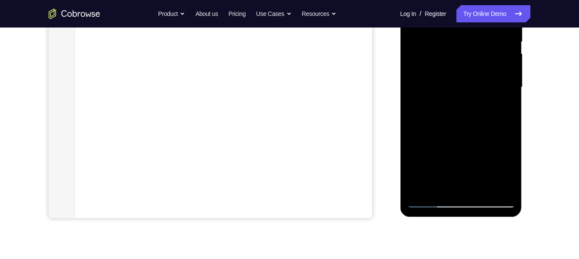
scroll to position [184, 0]
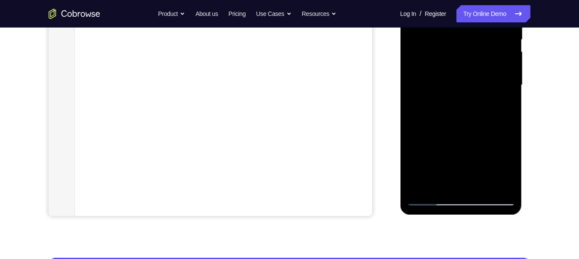
click at [456, 101] on div at bounding box center [461, 85] width 108 height 241
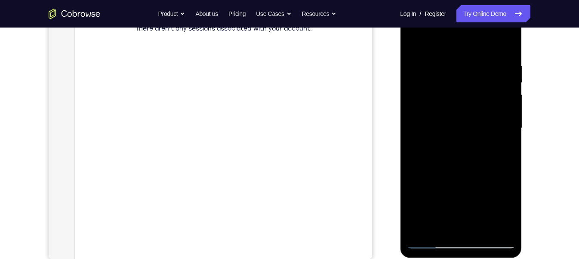
scroll to position [142, 0]
click at [509, 40] on div at bounding box center [461, 127] width 108 height 241
drag, startPoint x: 477, startPoint y: 144, endPoint x: 464, endPoint y: 74, distance: 71.4
click at [464, 74] on div at bounding box center [461, 127] width 108 height 241
drag, startPoint x: 470, startPoint y: 182, endPoint x: 467, endPoint y: 102, distance: 80.1
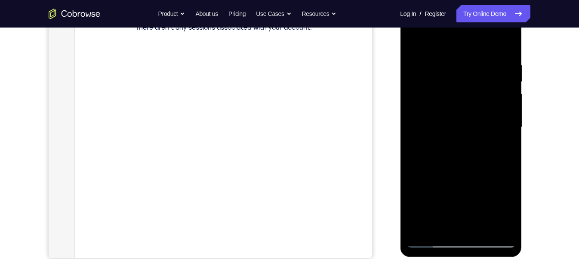
click at [467, 102] on div at bounding box center [461, 127] width 108 height 241
drag, startPoint x: 479, startPoint y: 136, endPoint x: 463, endPoint y: 64, distance: 74.5
click at [463, 64] on div at bounding box center [461, 127] width 108 height 241
drag, startPoint x: 482, startPoint y: 119, endPoint x: 479, endPoint y: 71, distance: 48.3
click at [479, 71] on div at bounding box center [461, 127] width 108 height 241
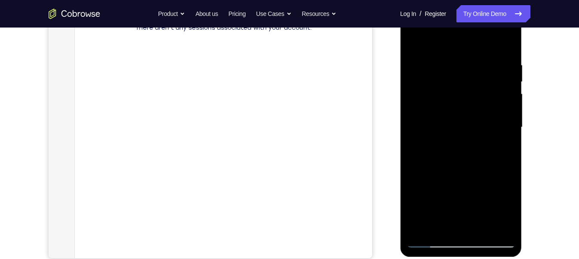
drag, startPoint x: 482, startPoint y: 155, endPoint x: 488, endPoint y: 91, distance: 64.5
click at [488, 91] on div at bounding box center [461, 127] width 108 height 241
click at [486, 163] on div at bounding box center [461, 127] width 108 height 241
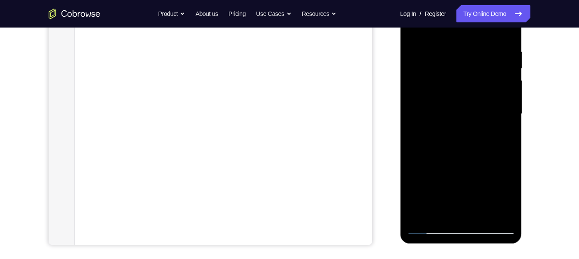
scroll to position [155, 0]
click at [507, 185] on div at bounding box center [461, 114] width 108 height 241
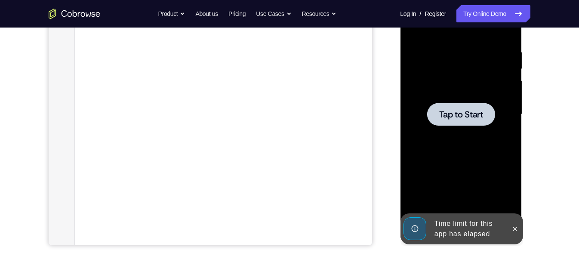
click at [448, 129] on div at bounding box center [461, 114] width 108 height 241
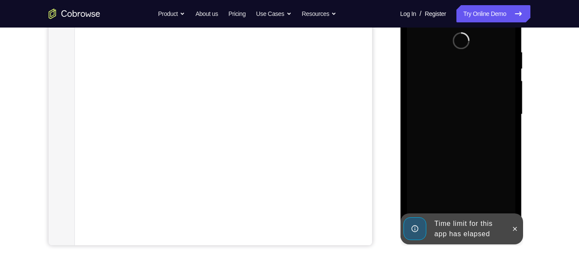
scroll to position [182, 0]
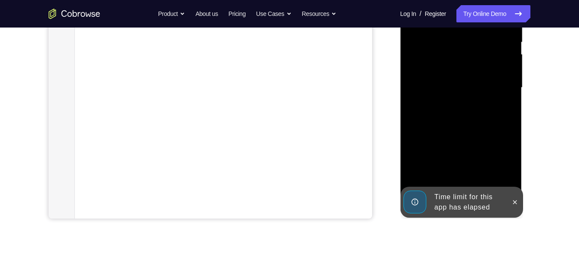
click at [517, 209] on div at bounding box center [515, 202] width 14 height 31
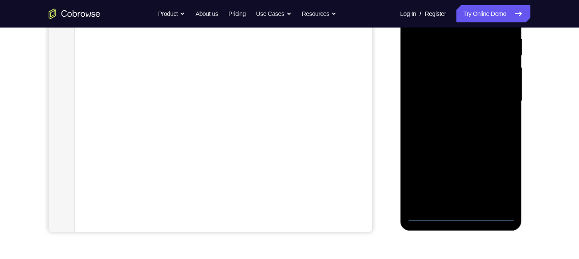
scroll to position [167, 0]
click at [467, 217] on div at bounding box center [461, 101] width 108 height 241
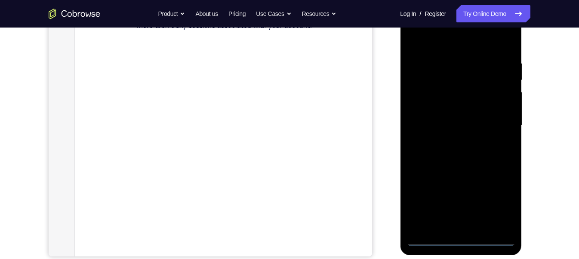
scroll to position [145, 0]
click at [498, 201] on div at bounding box center [461, 124] width 108 height 241
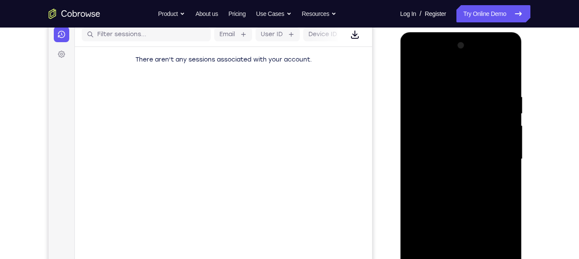
scroll to position [111, 0]
click at [448, 71] on div at bounding box center [461, 158] width 108 height 241
click at [445, 110] on div at bounding box center [461, 158] width 108 height 241
click at [443, 145] on div at bounding box center [461, 158] width 108 height 241
drag, startPoint x: 457, startPoint y: 148, endPoint x: 426, endPoint y: 57, distance: 96.5
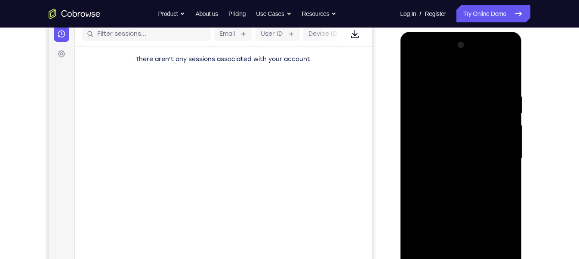
click at [426, 57] on div at bounding box center [461, 158] width 108 height 241
drag, startPoint x: 465, startPoint y: 211, endPoint x: 461, endPoint y: 130, distance: 81.9
click at [461, 130] on div at bounding box center [461, 158] width 108 height 241
drag, startPoint x: 456, startPoint y: 170, endPoint x: 449, endPoint y: 104, distance: 66.2
click at [449, 104] on div at bounding box center [461, 158] width 108 height 241
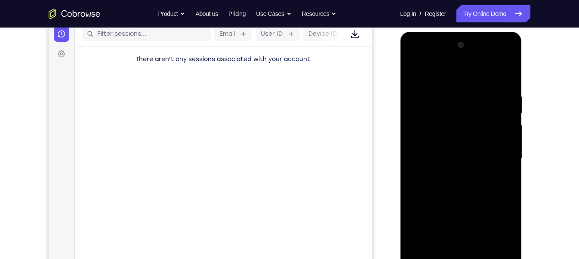
drag, startPoint x: 469, startPoint y: 155, endPoint x: 460, endPoint y: 62, distance: 93.0
click at [460, 62] on div at bounding box center [461, 158] width 108 height 241
drag, startPoint x: 452, startPoint y: 180, endPoint x: 445, endPoint y: 80, distance: 100.5
click at [445, 80] on div at bounding box center [461, 158] width 108 height 241
drag, startPoint x: 463, startPoint y: 192, endPoint x: 463, endPoint y: 108, distance: 83.5
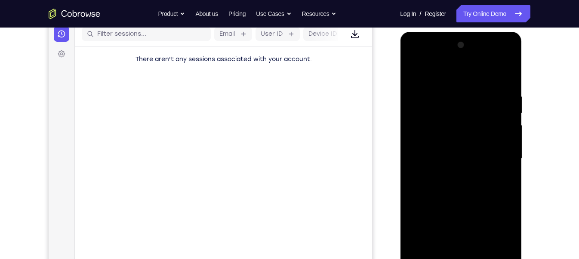
click at [463, 108] on div at bounding box center [461, 158] width 108 height 241
click at [503, 133] on div at bounding box center [461, 158] width 108 height 241
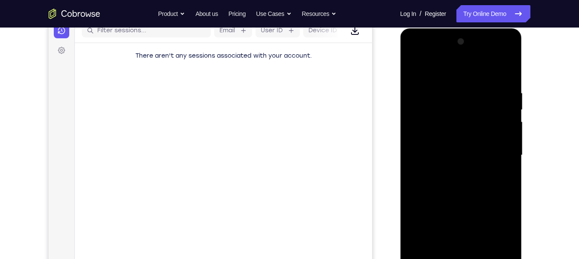
scroll to position [114, 0]
click at [485, 230] on div at bounding box center [461, 155] width 108 height 241
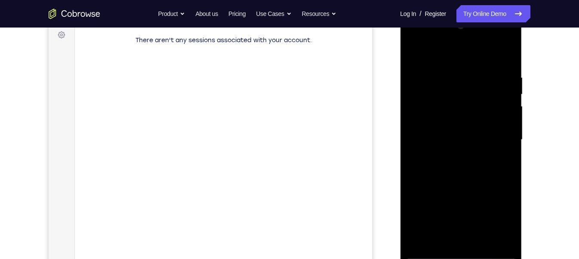
scroll to position [130, 0]
click at [478, 203] on div at bounding box center [461, 139] width 108 height 241
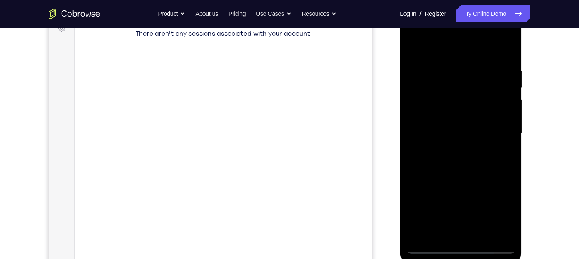
scroll to position [137, 0]
click at [499, 209] on div at bounding box center [461, 132] width 108 height 241
drag, startPoint x: 527, startPoint y: 189, endPoint x: 525, endPoint y: 178, distance: 11.3
click at [519, 178] on div at bounding box center [462, 131] width 138 height 265
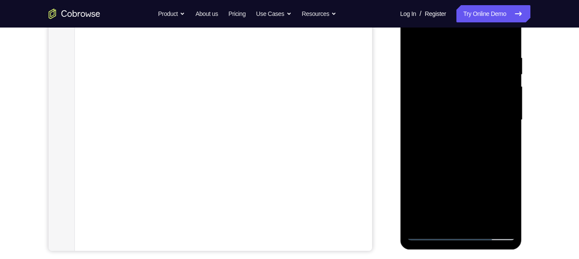
scroll to position [150, 0]
click at [469, 189] on div at bounding box center [461, 119] width 108 height 241
click at [421, 204] on div at bounding box center [461, 119] width 108 height 241
click at [464, 186] on div at bounding box center [461, 119] width 108 height 241
click at [416, 204] on div at bounding box center [461, 119] width 108 height 241
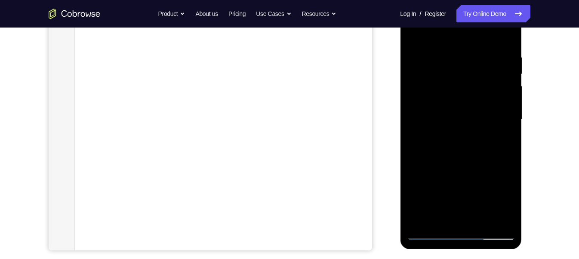
click at [430, 209] on div at bounding box center [461, 119] width 108 height 241
click at [433, 207] on div at bounding box center [461, 119] width 108 height 241
click at [465, 204] on div at bounding box center [461, 119] width 108 height 241
click at [489, 195] on div at bounding box center [461, 119] width 108 height 241
click at [488, 204] on div at bounding box center [461, 119] width 108 height 241
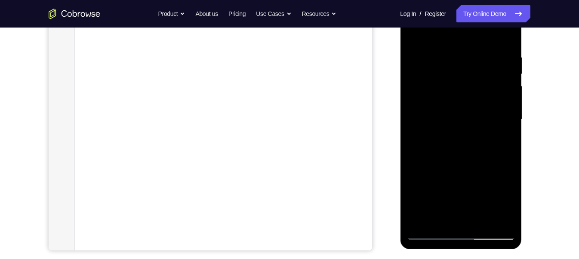
click at [507, 189] on div at bounding box center [461, 119] width 108 height 241
click at [502, 204] on div at bounding box center [461, 119] width 108 height 241
click at [430, 230] on div at bounding box center [461, 119] width 108 height 241
click at [439, 150] on div at bounding box center [461, 119] width 108 height 241
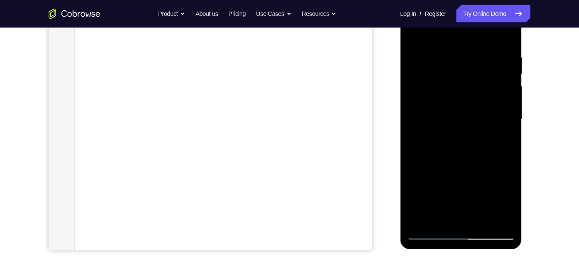
click at [474, 179] on div at bounding box center [461, 119] width 108 height 241
click at [435, 190] on div at bounding box center [461, 119] width 108 height 241
click at [479, 172] on div at bounding box center [461, 119] width 108 height 241
click at [455, 192] on div at bounding box center [461, 119] width 108 height 241
click at [479, 189] on div at bounding box center [461, 119] width 108 height 241
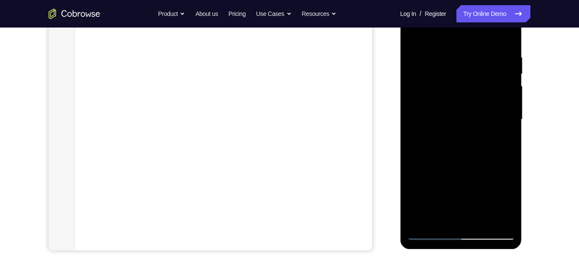
click at [483, 195] on div at bounding box center [461, 119] width 108 height 241
click at [493, 161] on div at bounding box center [461, 119] width 108 height 241
click at [499, 194] on div at bounding box center [461, 119] width 108 height 241
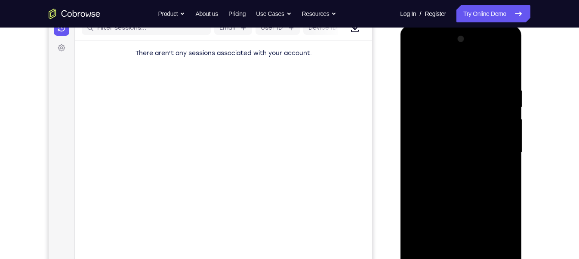
scroll to position [117, 0]
click at [498, 155] on div at bounding box center [461, 152] width 108 height 241
click at [496, 160] on div at bounding box center [461, 152] width 108 height 241
drag, startPoint x: 503, startPoint y: 197, endPoint x: 461, endPoint y: 81, distance: 122.8
click at [461, 81] on div at bounding box center [461, 152] width 108 height 241
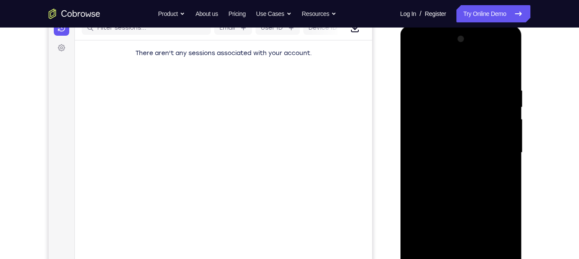
click at [441, 190] on div at bounding box center [461, 152] width 108 height 241
click at [451, 205] on div at bounding box center [461, 152] width 108 height 241
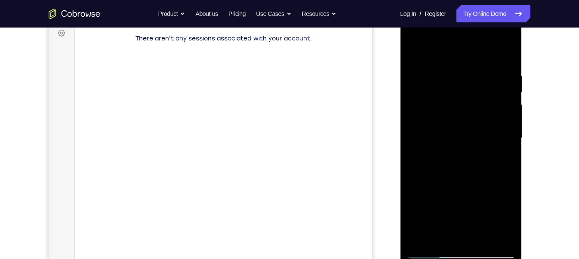
scroll to position [131, 0]
click at [452, 212] on div at bounding box center [461, 138] width 108 height 241
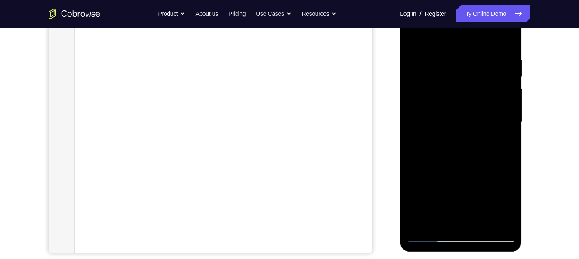
scroll to position [148, 0]
click at [433, 200] on div at bounding box center [461, 121] width 108 height 241
click at [483, 173] on div at bounding box center [461, 121] width 108 height 241
click at [429, 201] on div at bounding box center [461, 121] width 108 height 241
click at [477, 186] on div at bounding box center [461, 121] width 108 height 241
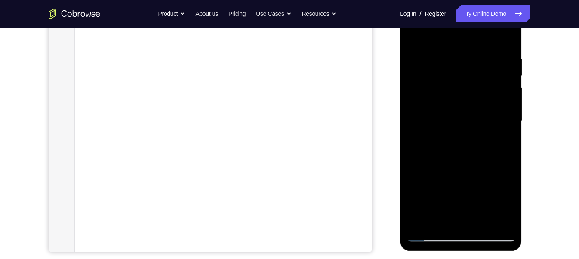
click at [477, 186] on div at bounding box center [461, 121] width 108 height 241
click at [445, 186] on div at bounding box center [461, 121] width 108 height 241
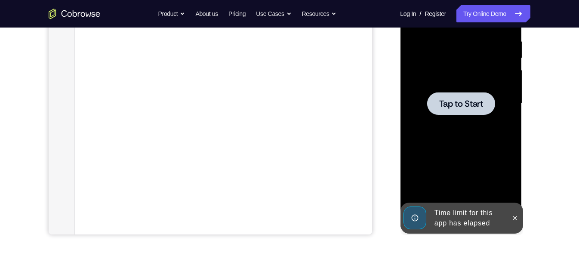
scroll to position [167, 0]
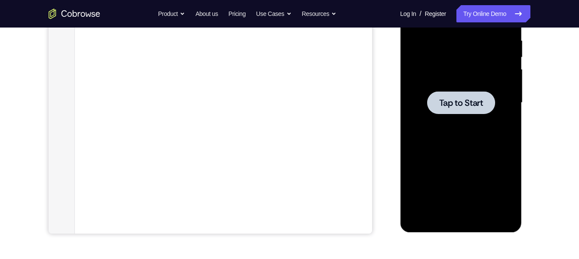
click at [482, 105] on span "Tap to Start" at bounding box center [461, 103] width 44 height 9
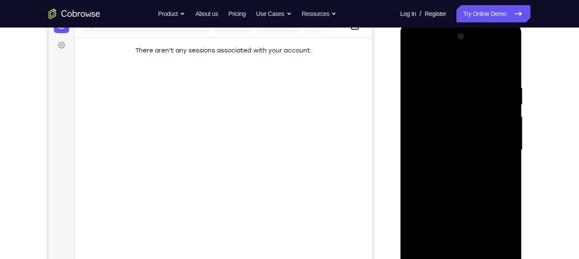
scroll to position [161, 0]
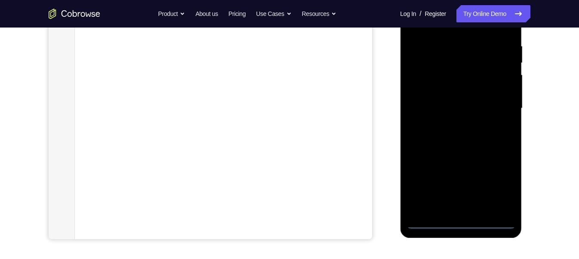
click at [458, 221] on div at bounding box center [461, 108] width 108 height 241
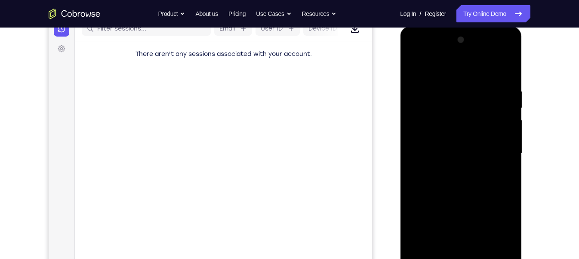
scroll to position [111, 0]
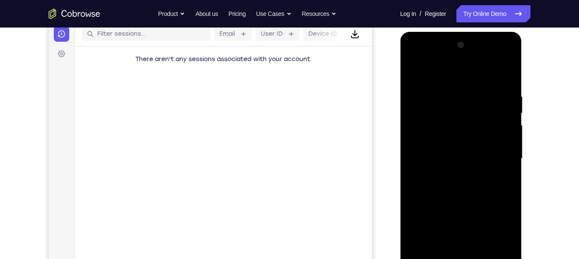
click at [495, 230] on div at bounding box center [461, 158] width 108 height 241
click at [454, 67] on div at bounding box center [461, 158] width 108 height 241
click at [460, 112] on div at bounding box center [461, 158] width 108 height 241
click at [449, 138] on div at bounding box center [461, 158] width 108 height 241
drag, startPoint x: 470, startPoint y: 189, endPoint x: 456, endPoint y: 128, distance: 62.4
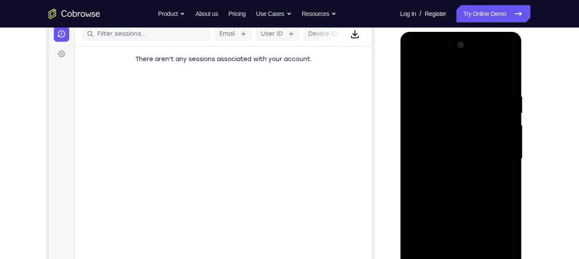
click at [456, 128] on div at bounding box center [461, 158] width 108 height 241
drag, startPoint x: 469, startPoint y: 186, endPoint x: 459, endPoint y: 124, distance: 63.6
click at [459, 124] on div at bounding box center [461, 158] width 108 height 241
drag, startPoint x: 494, startPoint y: 189, endPoint x: 483, endPoint y: 118, distance: 71.4
click at [483, 118] on div at bounding box center [461, 158] width 108 height 241
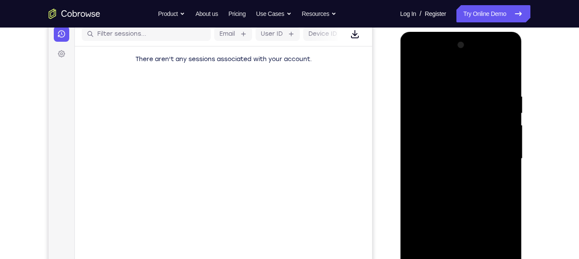
click at [490, 126] on div at bounding box center [461, 158] width 108 height 241
click at [472, 230] on div at bounding box center [461, 158] width 108 height 241
click at [490, 208] on div at bounding box center [461, 158] width 108 height 241
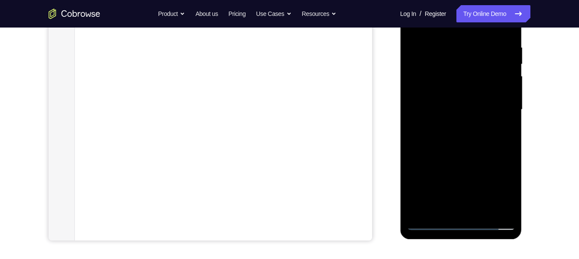
scroll to position [161, 0]
click at [492, 155] on div at bounding box center [461, 108] width 108 height 241
click at [432, 188] on div at bounding box center [461, 108] width 108 height 241
click at [505, 159] on div at bounding box center [461, 108] width 108 height 241
click at [467, 187] on div at bounding box center [461, 108] width 108 height 241
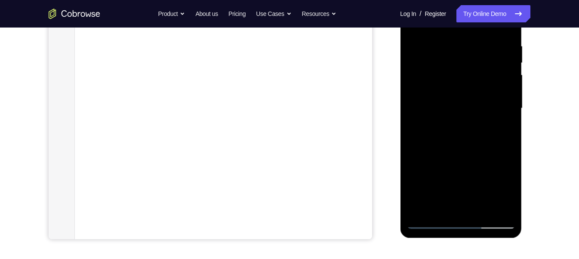
drag, startPoint x: 467, startPoint y: 187, endPoint x: 517, endPoint y: 152, distance: 60.8
click at [517, 152] on div at bounding box center [461, 109] width 122 height 257
click at [490, 182] on div at bounding box center [461, 108] width 108 height 241
click at [485, 185] on div at bounding box center [461, 108] width 108 height 241
click at [486, 185] on div at bounding box center [461, 108] width 108 height 241
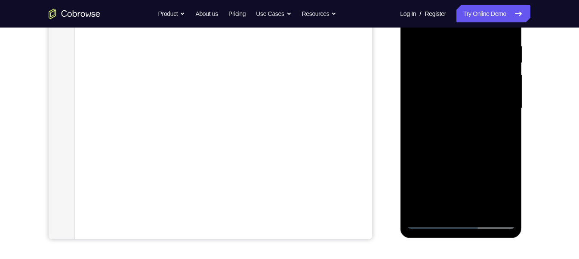
drag, startPoint x: 499, startPoint y: 166, endPoint x: 465, endPoint y: 170, distance: 33.8
click at [465, 170] on div at bounding box center [461, 108] width 108 height 241
drag, startPoint x: 483, startPoint y: 167, endPoint x: 430, endPoint y: 168, distance: 53.8
click at [430, 168] on div at bounding box center [461, 108] width 108 height 241
drag, startPoint x: 485, startPoint y: 166, endPoint x: 409, endPoint y: 176, distance: 76.4
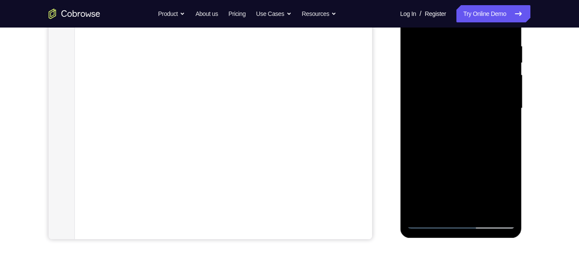
click at [409, 176] on div at bounding box center [461, 108] width 108 height 241
drag, startPoint x: 478, startPoint y: 170, endPoint x: 426, endPoint y: 179, distance: 53.2
click at [426, 179] on div at bounding box center [461, 108] width 108 height 241
drag, startPoint x: 478, startPoint y: 169, endPoint x: 436, endPoint y: 171, distance: 41.8
click at [436, 171] on div at bounding box center [461, 108] width 108 height 241
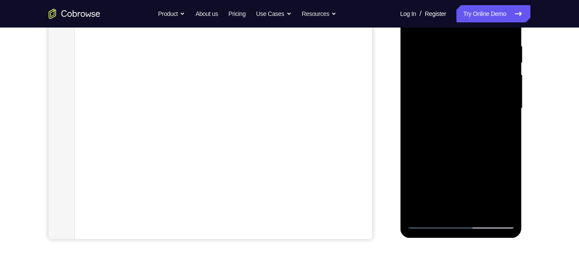
drag, startPoint x: 499, startPoint y: 171, endPoint x: 443, endPoint y: 176, distance: 56.2
click at [443, 176] on div at bounding box center [461, 108] width 108 height 241
drag, startPoint x: 506, startPoint y: 165, endPoint x: 458, endPoint y: 170, distance: 47.6
click at [458, 170] on div at bounding box center [461, 108] width 108 height 241
click at [453, 170] on div at bounding box center [461, 108] width 108 height 241
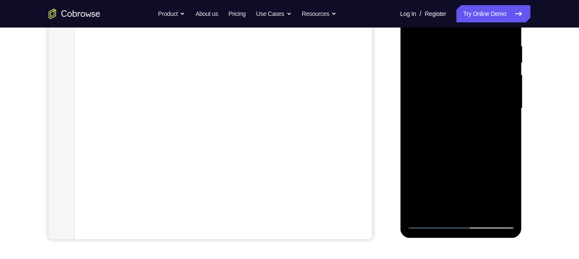
click at [453, 170] on div at bounding box center [461, 108] width 108 height 241
click at [462, 161] on div at bounding box center [461, 108] width 108 height 241
click at [483, 161] on div at bounding box center [461, 108] width 108 height 241
click at [438, 181] on div at bounding box center [461, 108] width 108 height 241
click at [476, 179] on div at bounding box center [461, 108] width 108 height 241
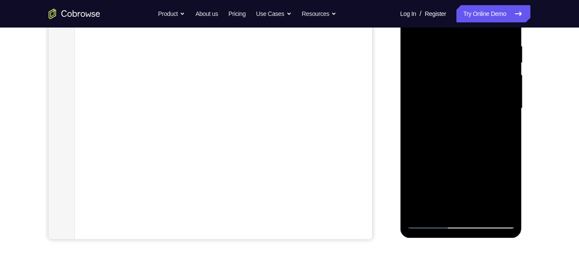
click at [486, 182] on div at bounding box center [461, 108] width 108 height 241
click at [504, 180] on div at bounding box center [461, 108] width 108 height 241
click at [504, 182] on div at bounding box center [461, 108] width 108 height 241
